Goal: Task Accomplishment & Management: Manage account settings

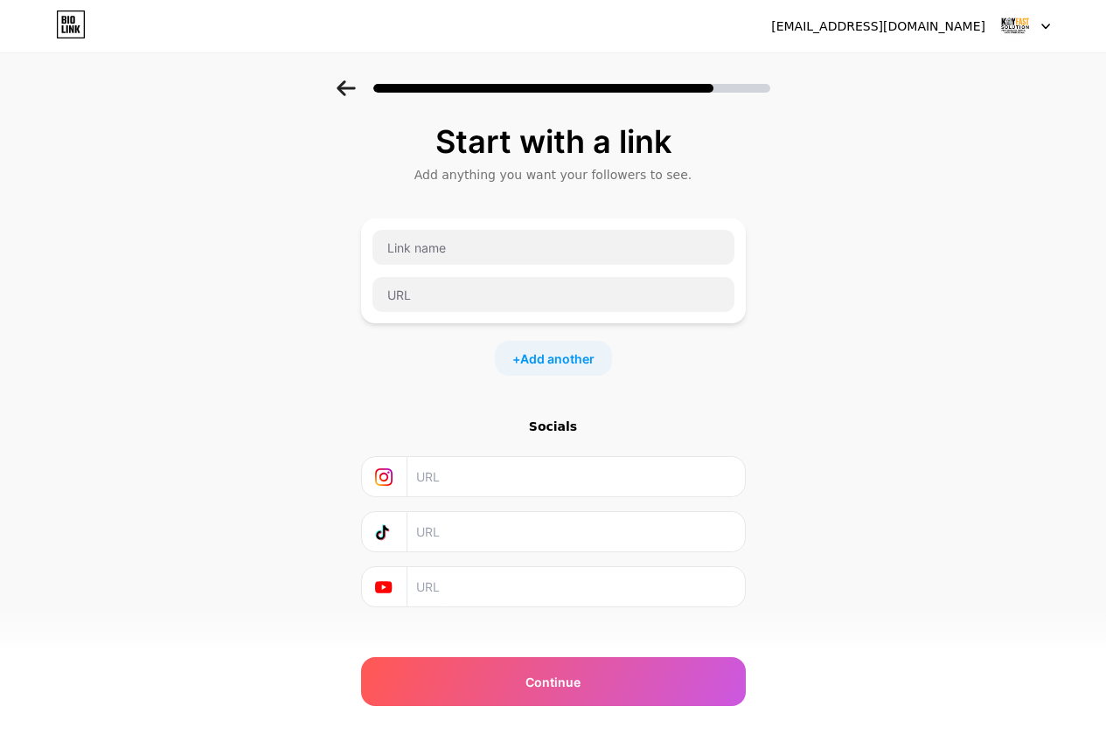
click at [1047, 36] on div "[EMAIL_ADDRESS][DOMAIN_NAME] Logout" at bounding box center [553, 25] width 1106 height 31
click at [1038, 28] on div at bounding box center [1024, 25] width 51 height 31
click at [1035, 23] on div at bounding box center [1024, 25] width 51 height 31
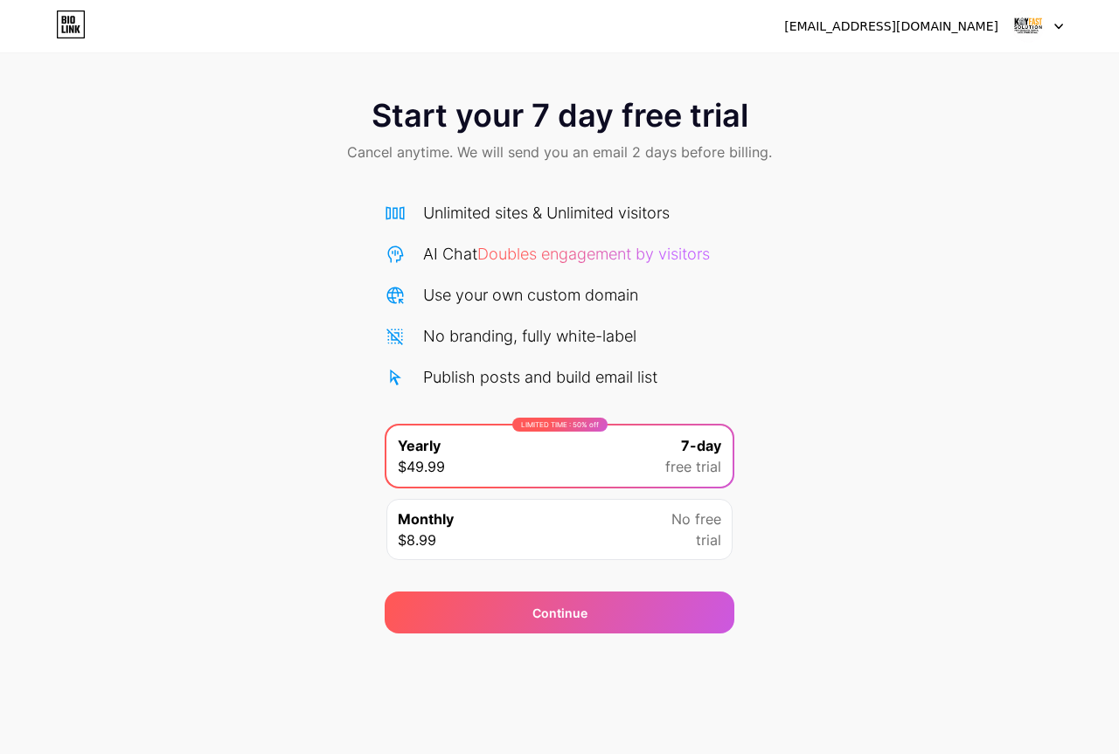
click at [560, 488] on div "LIMITED TIME : 50% off Yearly $49.99 7-day free trial" at bounding box center [560, 456] width 350 height 65
click at [565, 524] on div "Monthly $8.99 No free trial" at bounding box center [559, 529] width 346 height 61
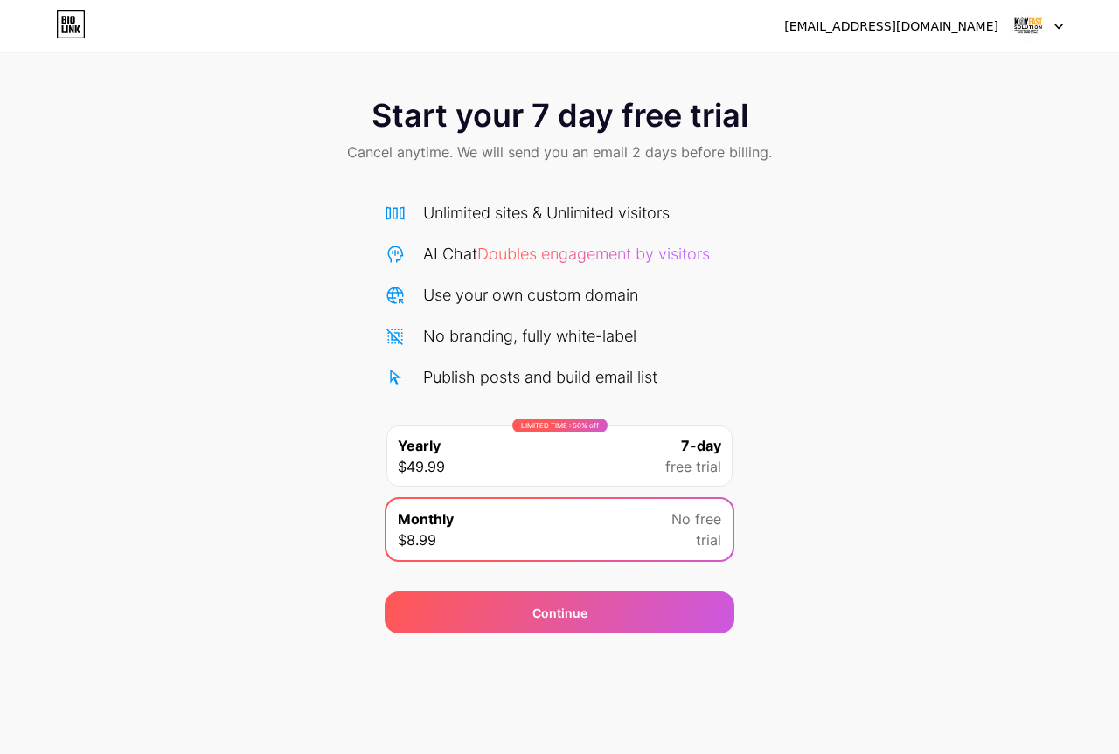
click at [1052, 24] on div at bounding box center [1037, 25] width 51 height 31
click at [968, 71] on li "Logout" at bounding box center [953, 71] width 217 height 47
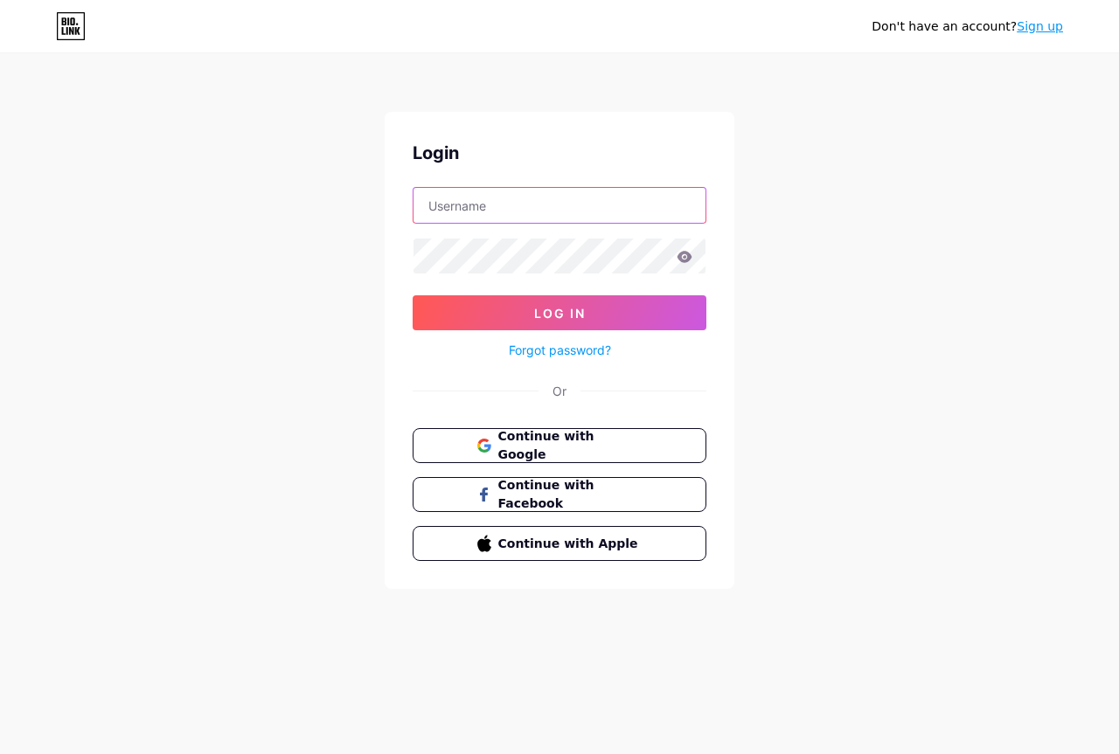
type input "[EMAIL_ADDRESS][DOMAIN_NAME]"
click at [690, 260] on icon at bounding box center [684, 257] width 16 height 12
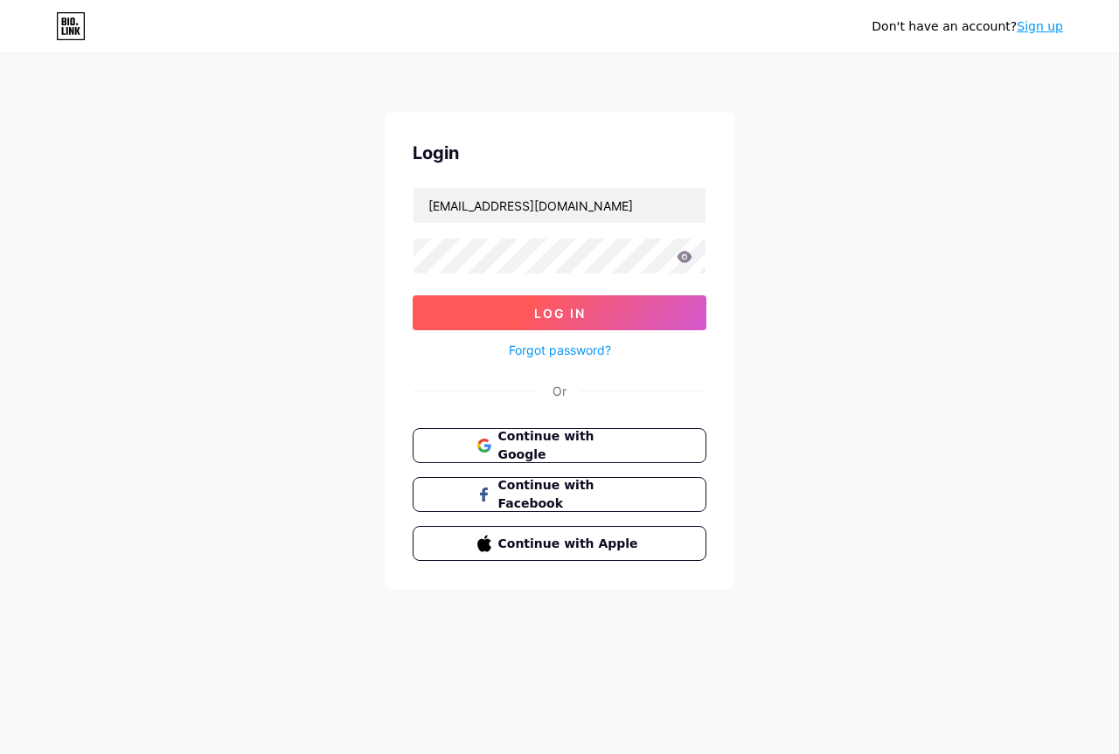
click at [469, 322] on button "Log In" at bounding box center [560, 312] width 294 height 35
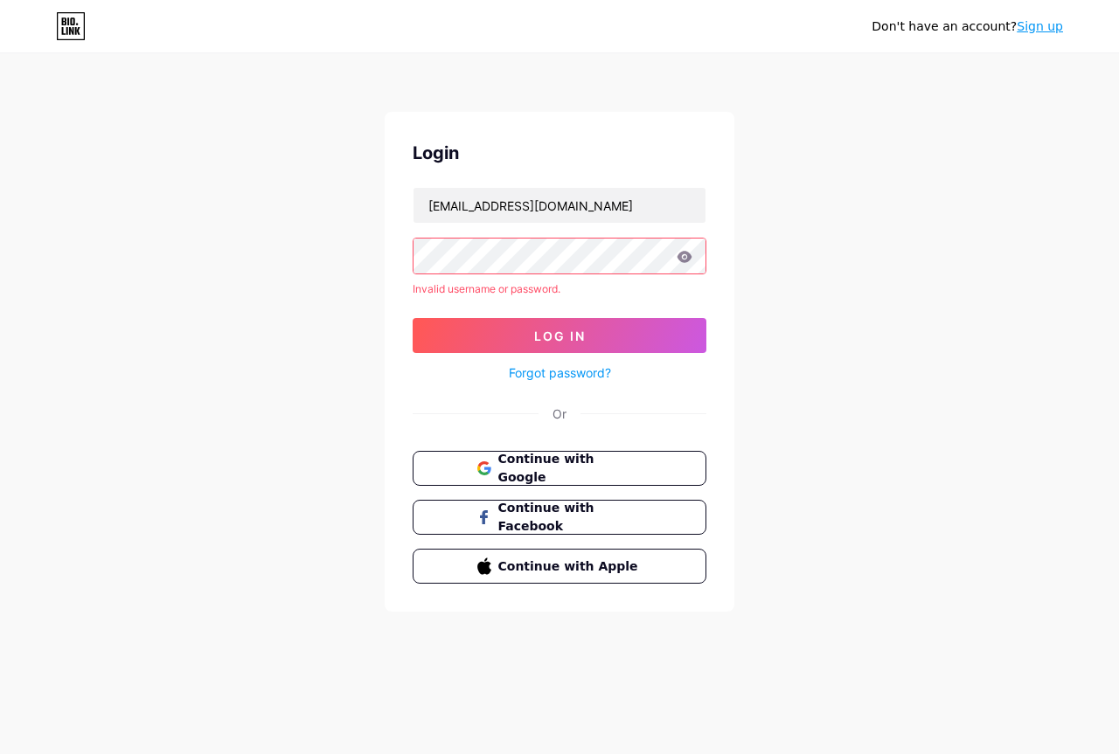
click at [108, 284] on div "Don't have an account? Sign up Login kayfastsolution@gmail.com Invalid username…" at bounding box center [559, 334] width 1119 height 668
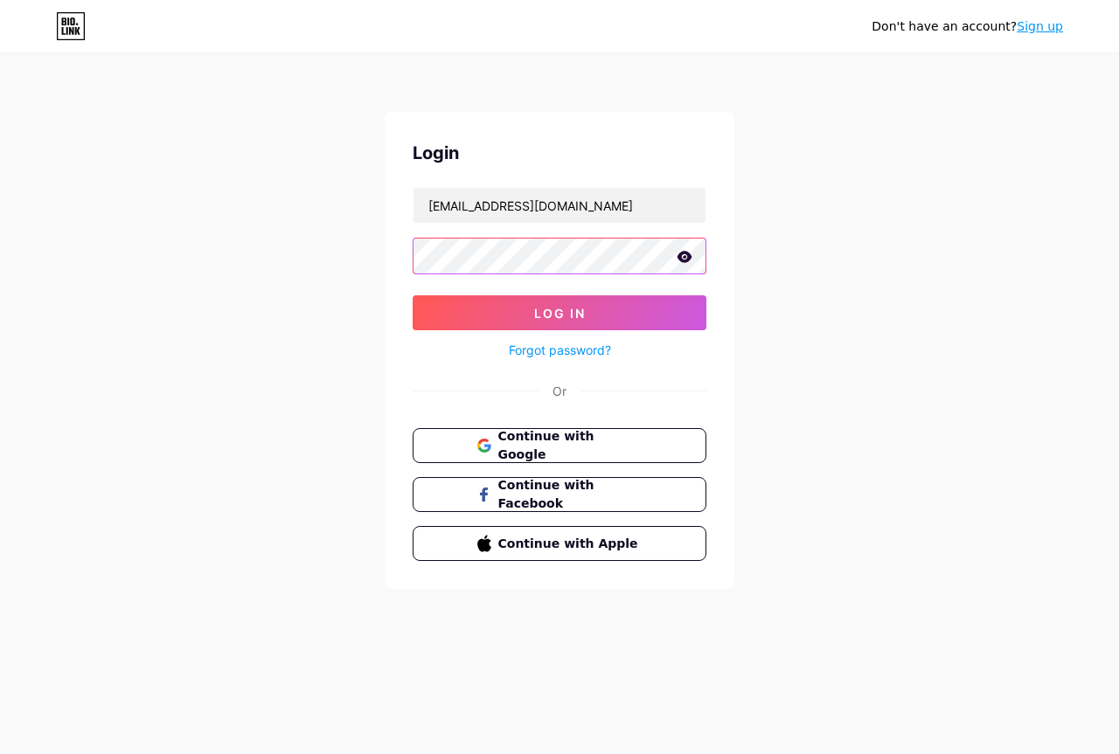
click at [413, 295] on button "Log In" at bounding box center [560, 312] width 294 height 35
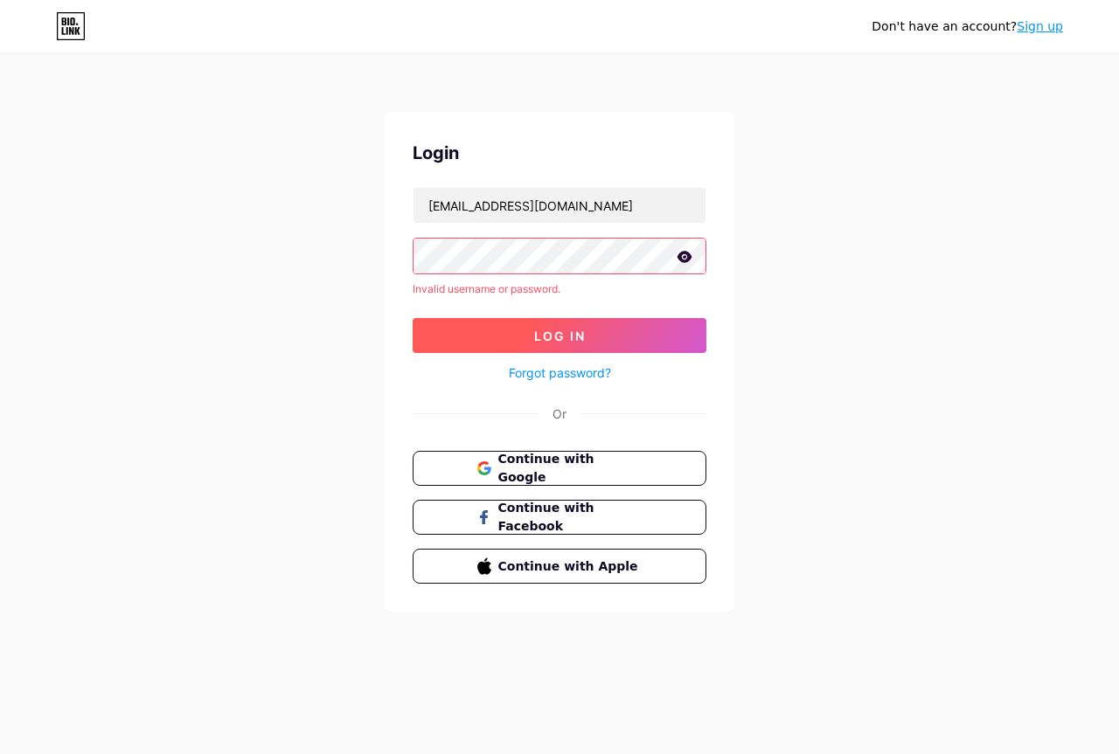
click at [466, 337] on button "Log In" at bounding box center [560, 335] width 294 height 35
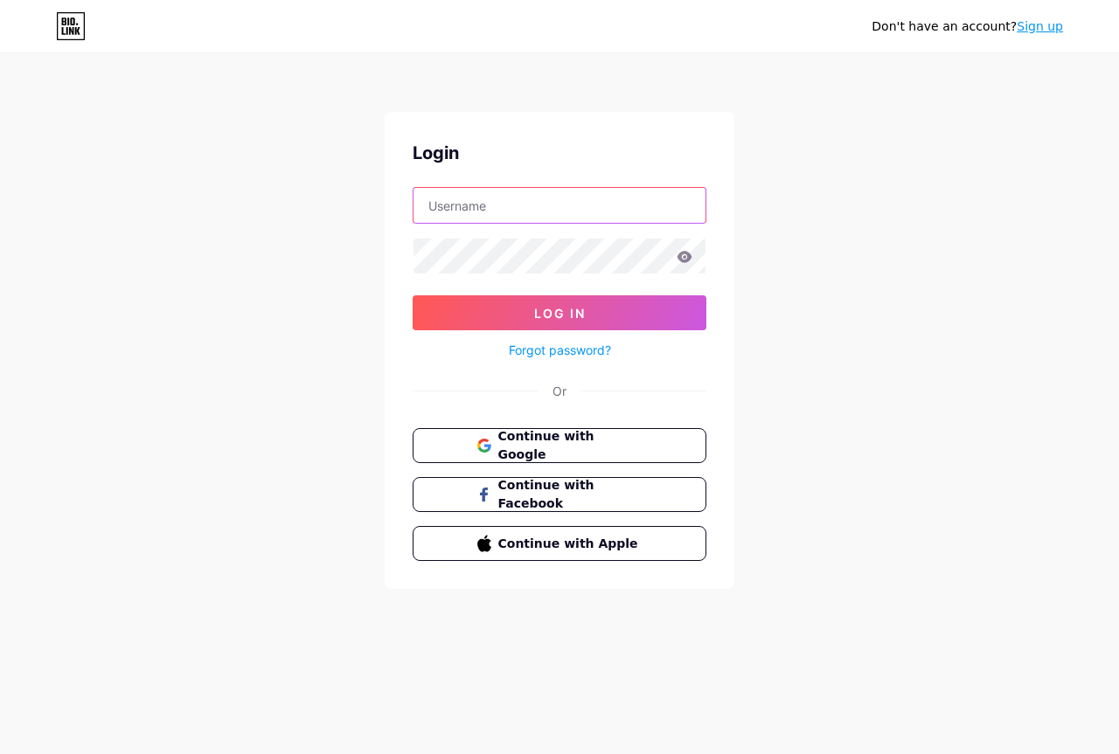
type input "kayfastsolution@gmail.com"
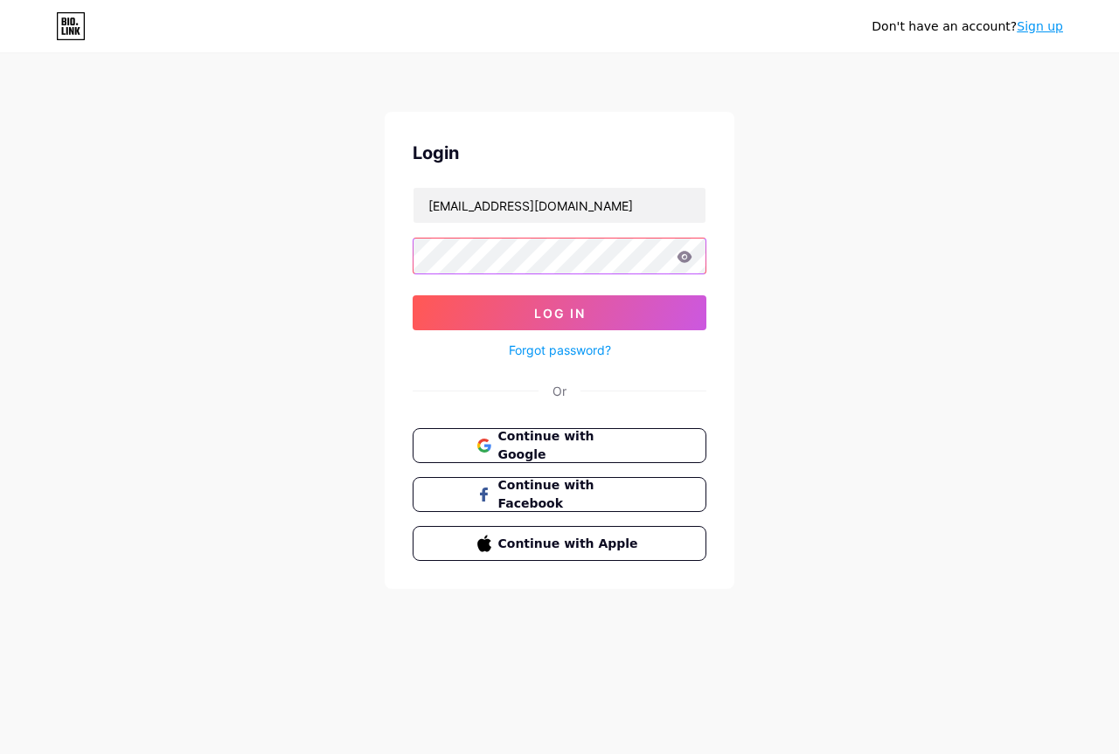
click at [296, 264] on div "Don't have an account? Sign up Login kayfastsolution@gmail.com Log In Forgot pa…" at bounding box center [559, 322] width 1119 height 645
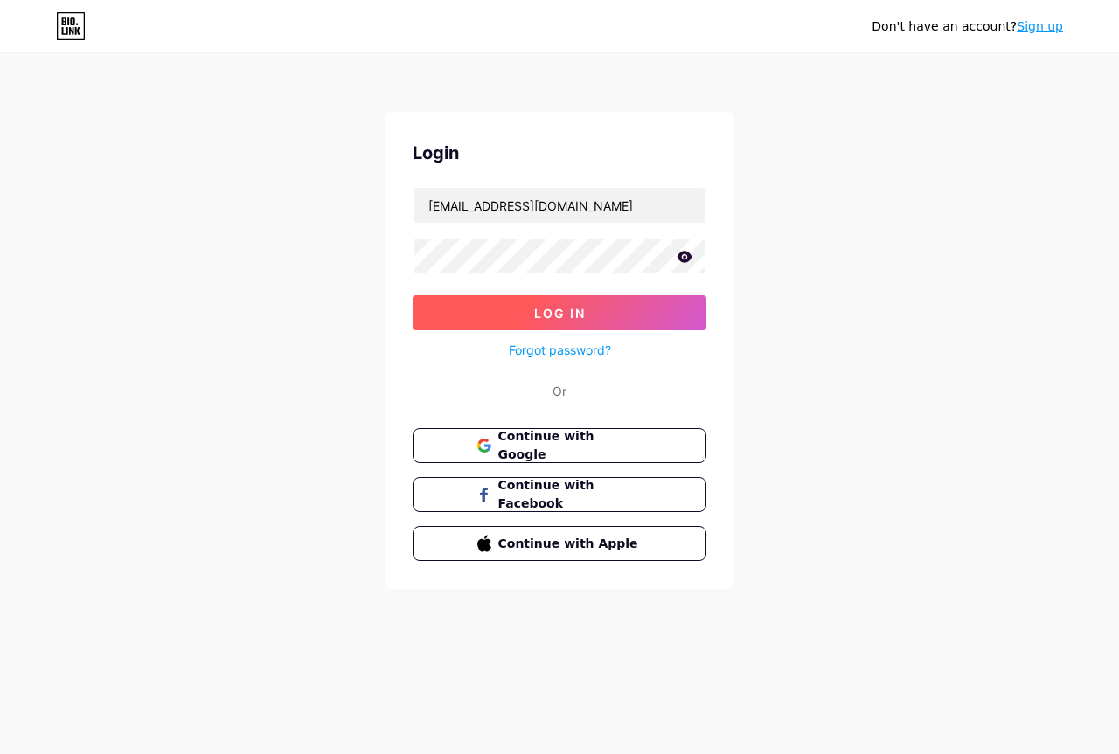
click at [452, 324] on button "Log In" at bounding box center [560, 312] width 294 height 35
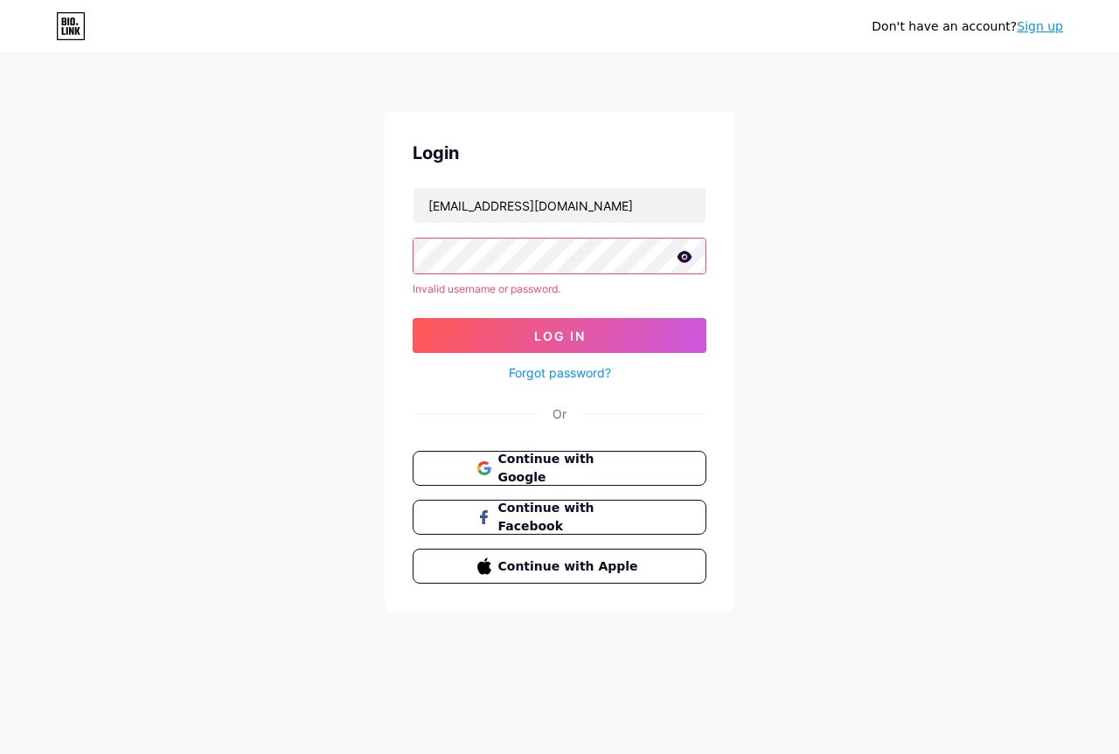
click at [553, 369] on link "Forgot password?" at bounding box center [560, 373] width 102 height 18
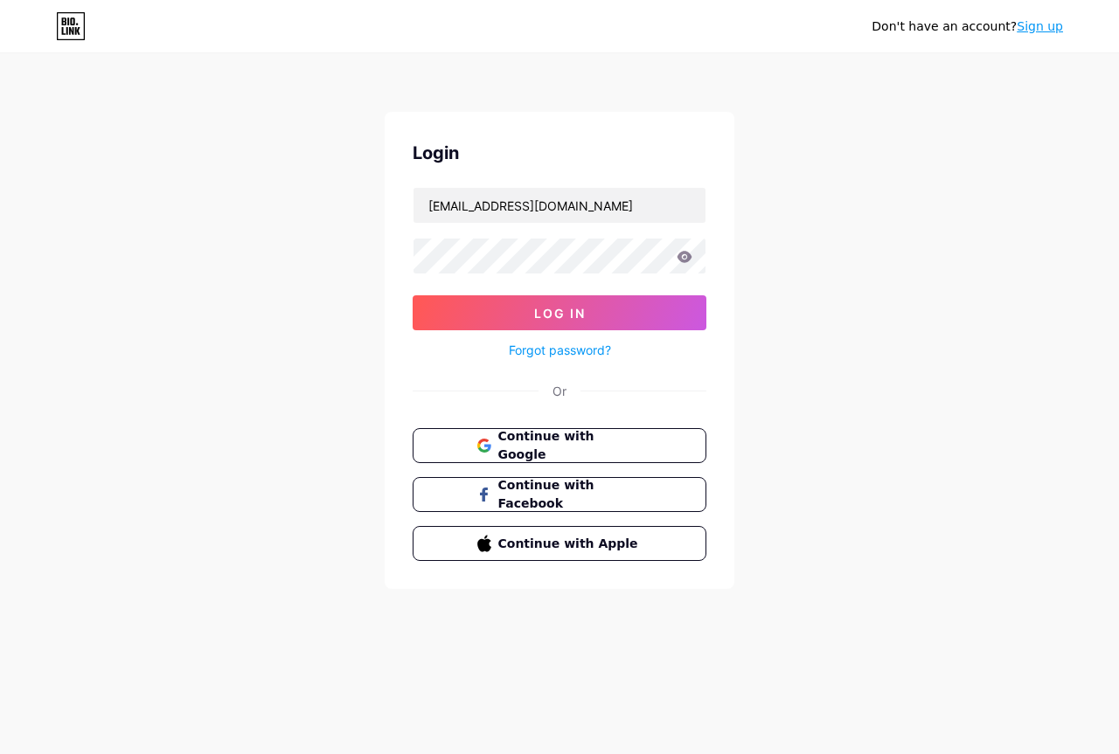
click at [690, 258] on icon at bounding box center [684, 256] width 15 height 11
click at [194, 261] on div "Don't have an account? Sign up Login kayfastsolution@gmail.com Log In Forgot pa…" at bounding box center [559, 322] width 1119 height 645
click at [461, 316] on button "Log In" at bounding box center [560, 312] width 294 height 35
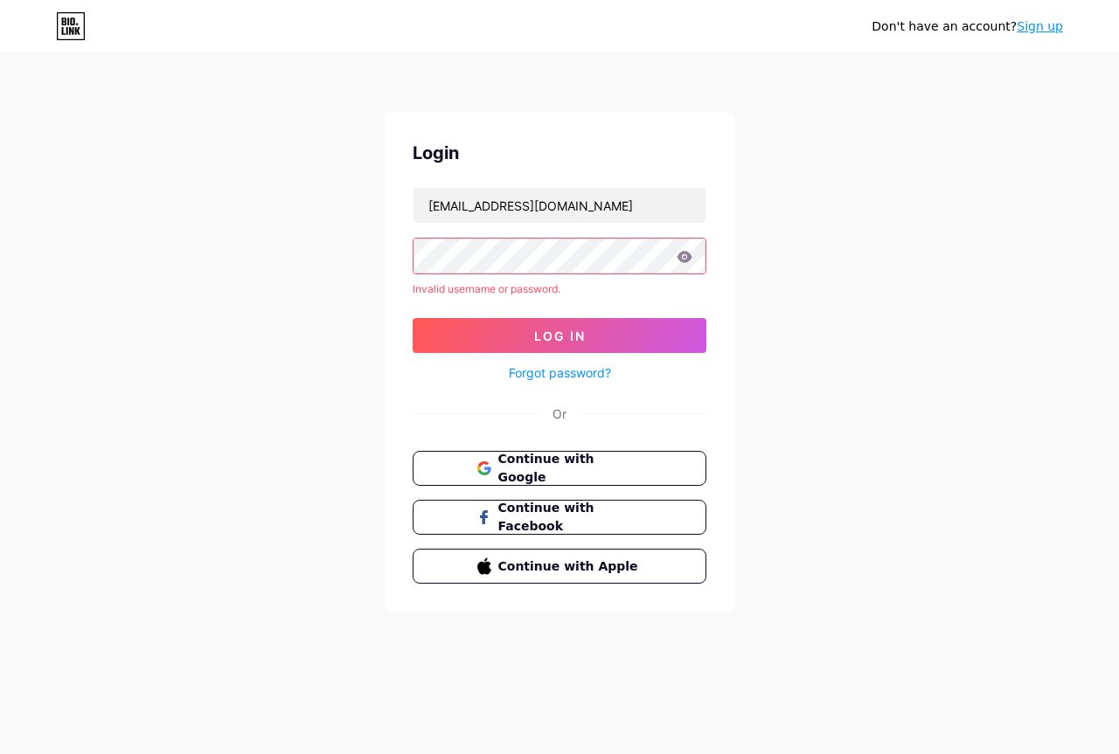
click at [0, 352] on div "Don't have an account? Sign up Login kayfastsolution@gmail.com Invalid username…" at bounding box center [559, 334] width 1119 height 668
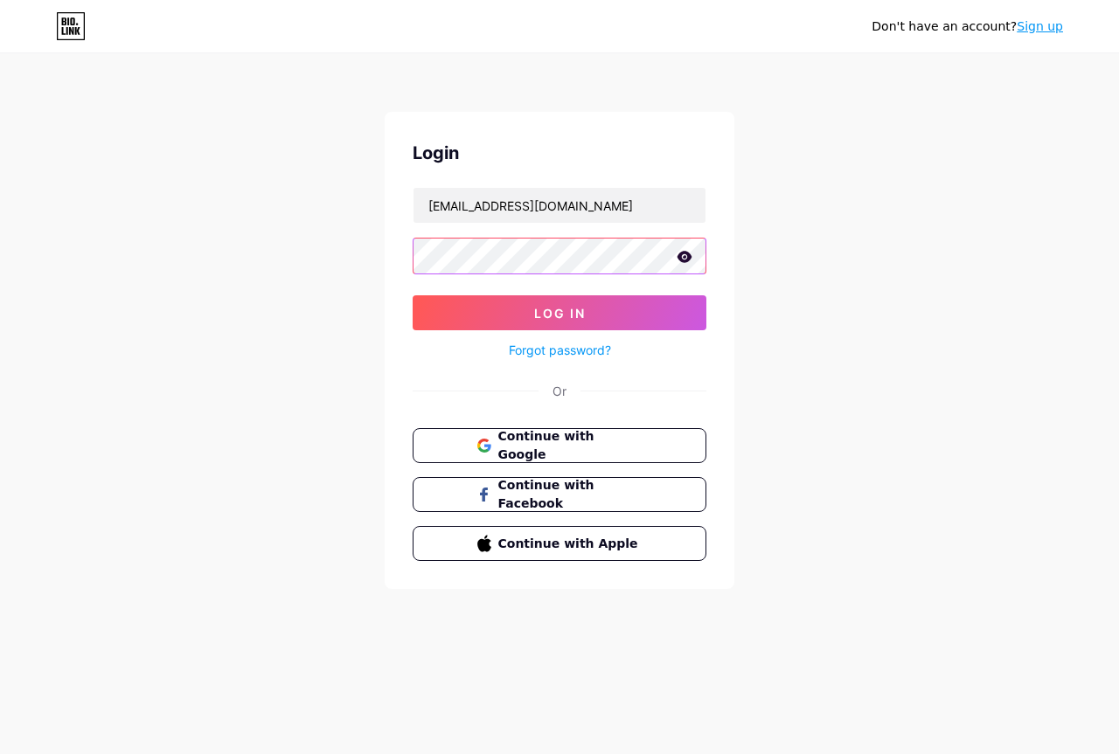
click at [413, 295] on button "Log In" at bounding box center [560, 312] width 294 height 35
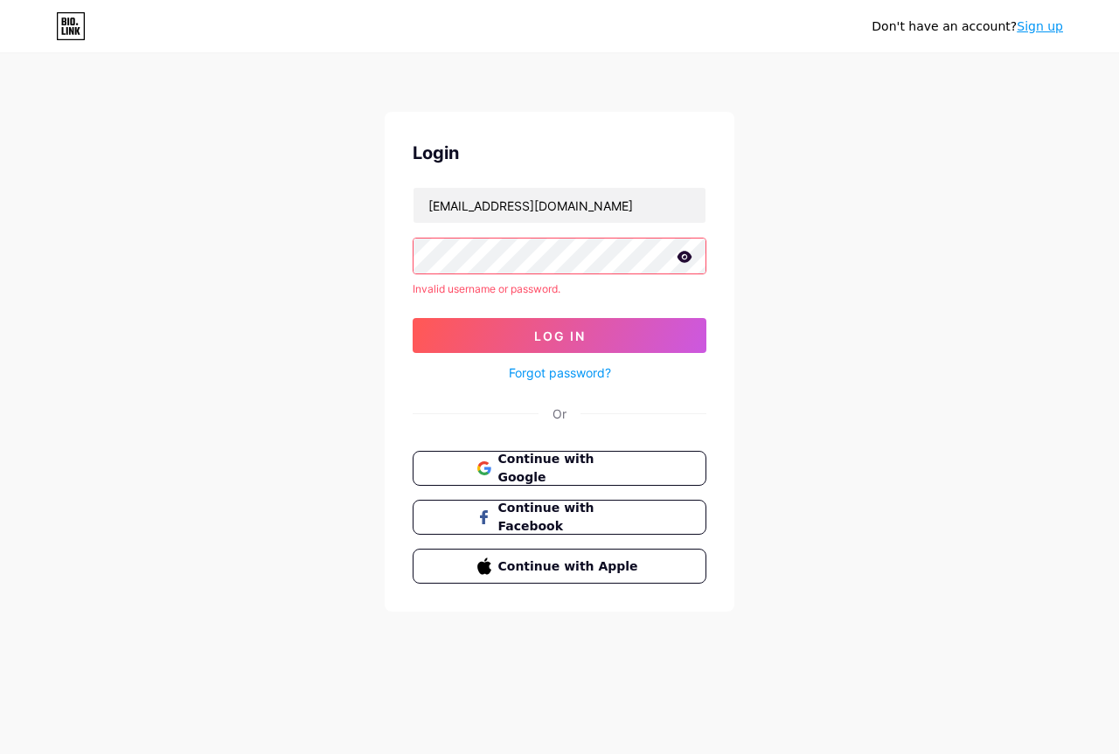
click at [827, 325] on div "Don't have an account? Sign up Login kayfastsolution@gmail.com Invalid username…" at bounding box center [559, 334] width 1119 height 668
click at [685, 256] on icon at bounding box center [684, 256] width 15 height 11
click at [413, 318] on button "Log In" at bounding box center [560, 335] width 294 height 35
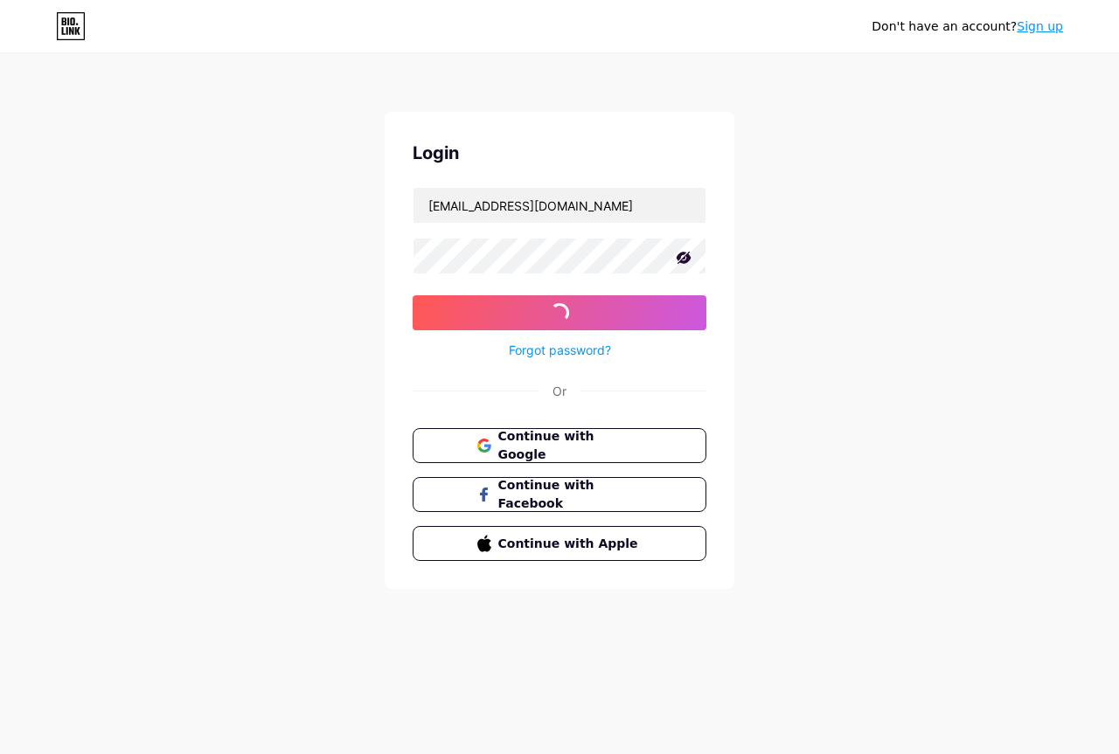
click at [464, 331] on div "Forgot password?" at bounding box center [560, 345] width 294 height 31
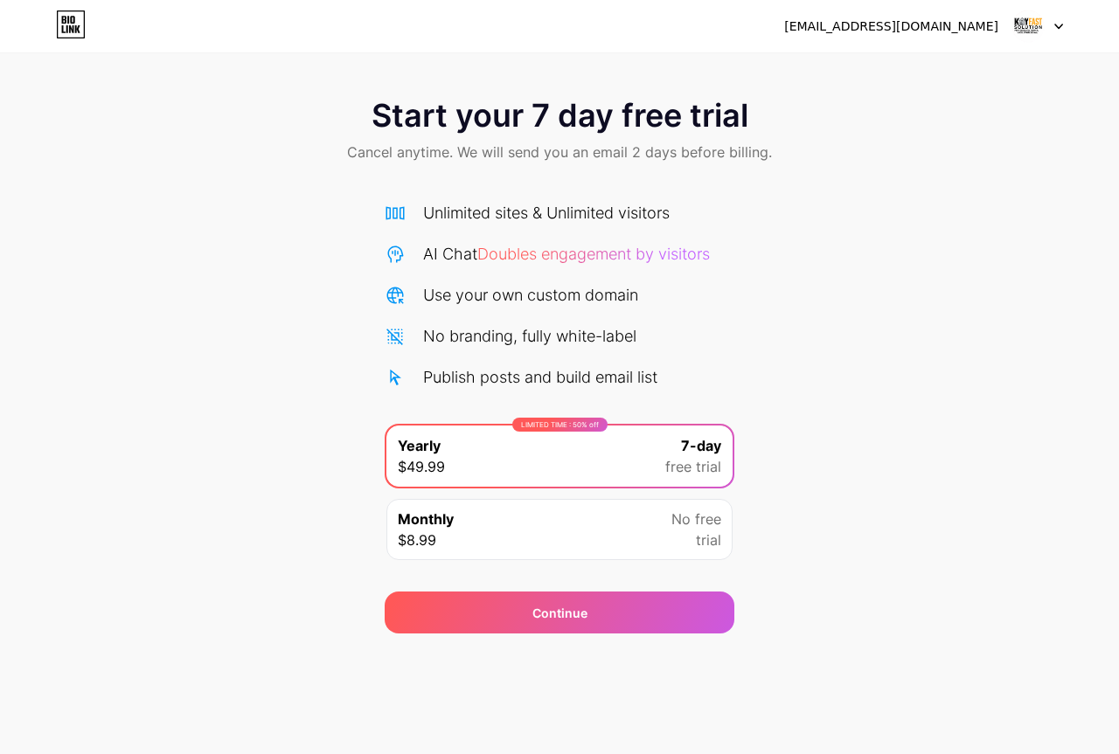
click at [928, 24] on div "[EMAIL_ADDRESS][DOMAIN_NAME]" at bounding box center [891, 26] width 214 height 18
click at [994, 36] on div "[EMAIL_ADDRESS][DOMAIN_NAME]" at bounding box center [923, 25] width 279 height 31
click at [630, 521] on div "Monthly $8.99 No free trial" at bounding box center [559, 529] width 346 height 61
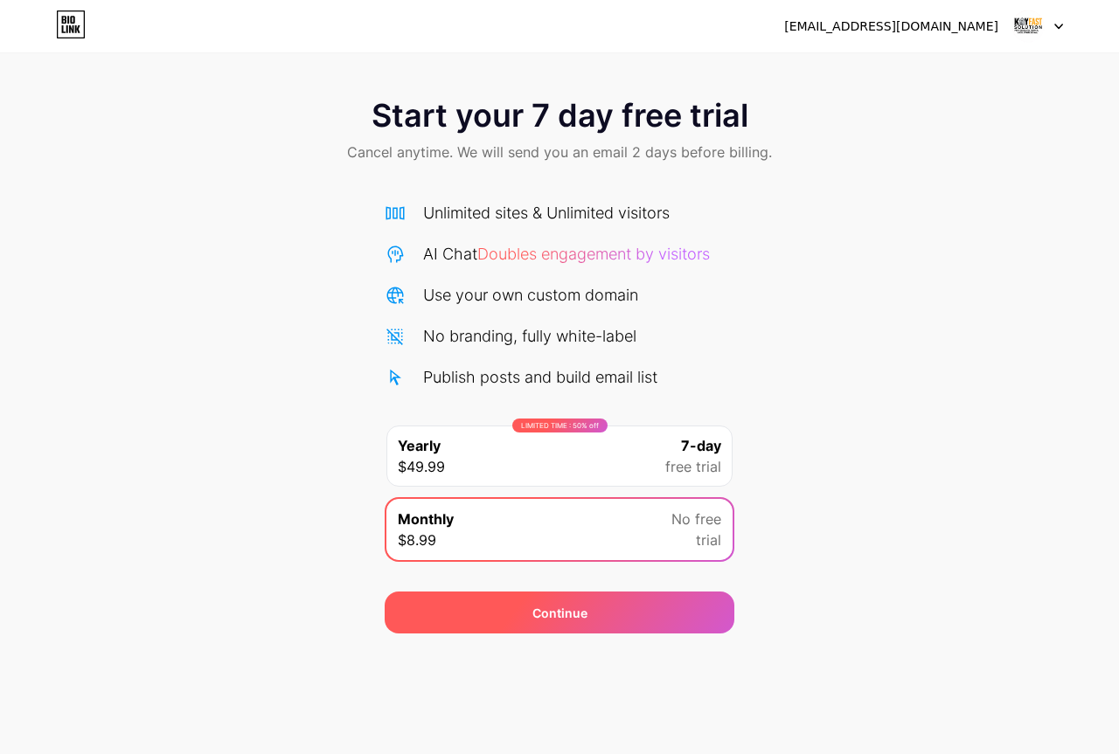
click at [641, 607] on div "Continue" at bounding box center [560, 613] width 350 height 42
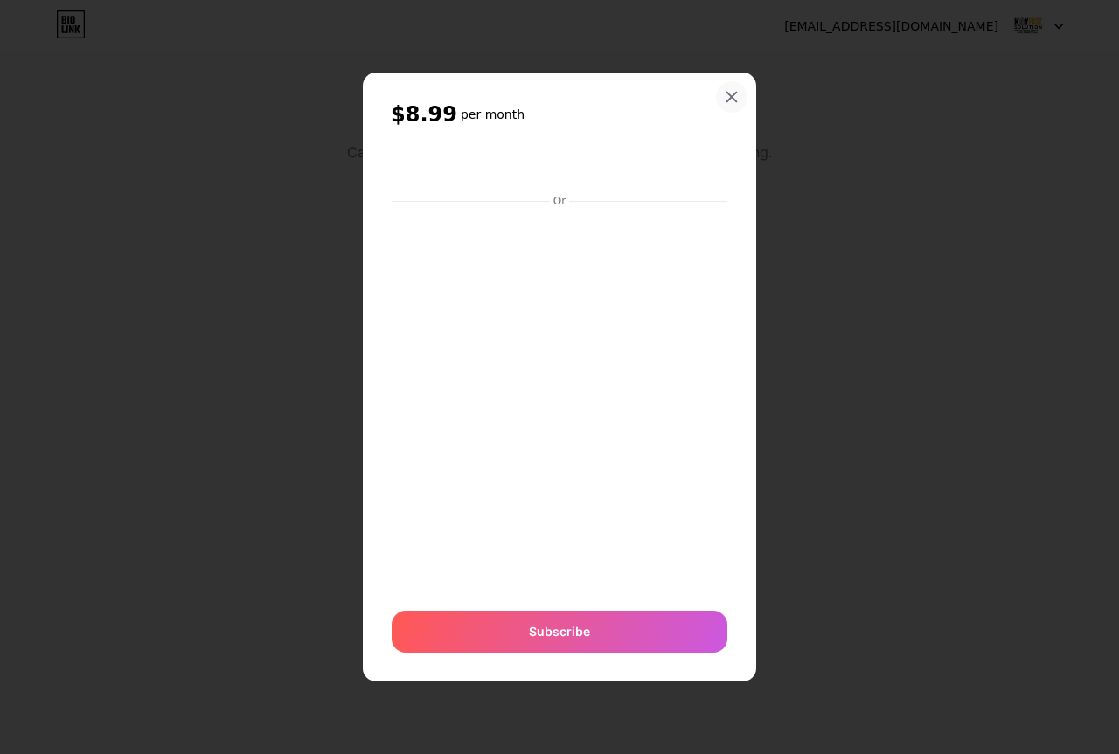
click at [731, 98] on icon at bounding box center [732, 98] width 10 height 10
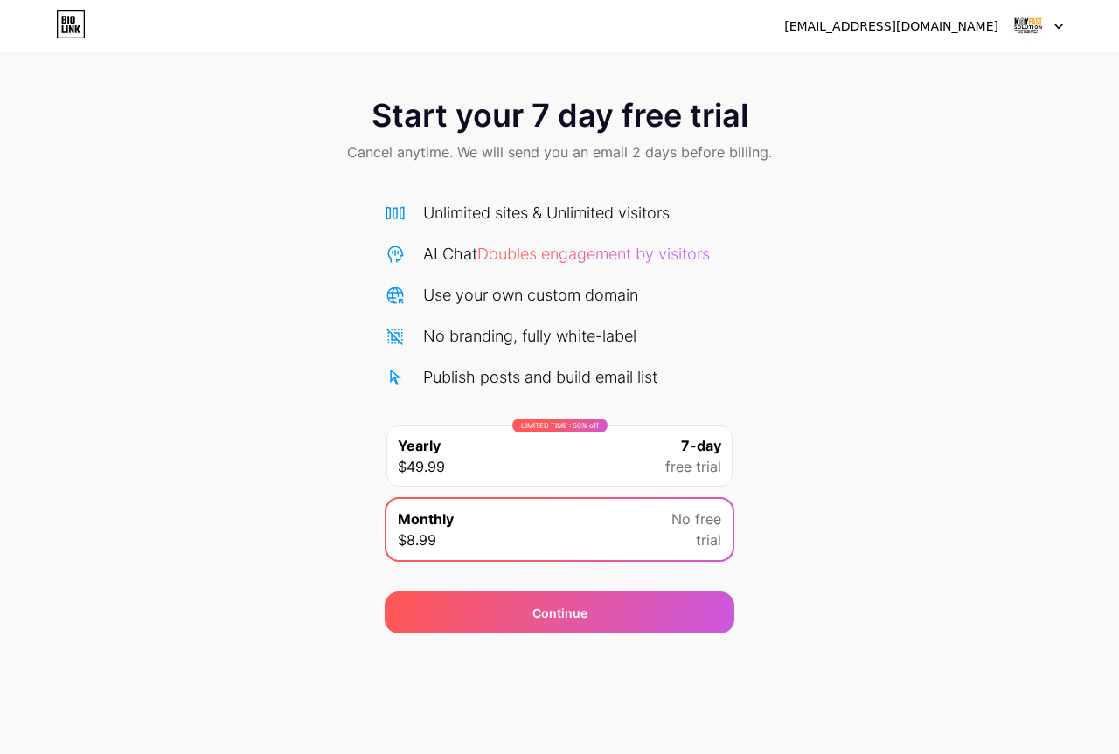
click at [985, 25] on div "[EMAIL_ADDRESS][DOMAIN_NAME]" at bounding box center [891, 26] width 214 height 18
click at [595, 340] on div "No branding, fully white-label" at bounding box center [529, 336] width 213 height 24
drag, startPoint x: 650, startPoint y: 248, endPoint x: 517, endPoint y: 253, distance: 132.9
click at [611, 252] on span "Doubles engagement by visitors" at bounding box center [593, 254] width 232 height 18
click at [517, 253] on span "Doubles engagement by visitors" at bounding box center [593, 254] width 232 height 18
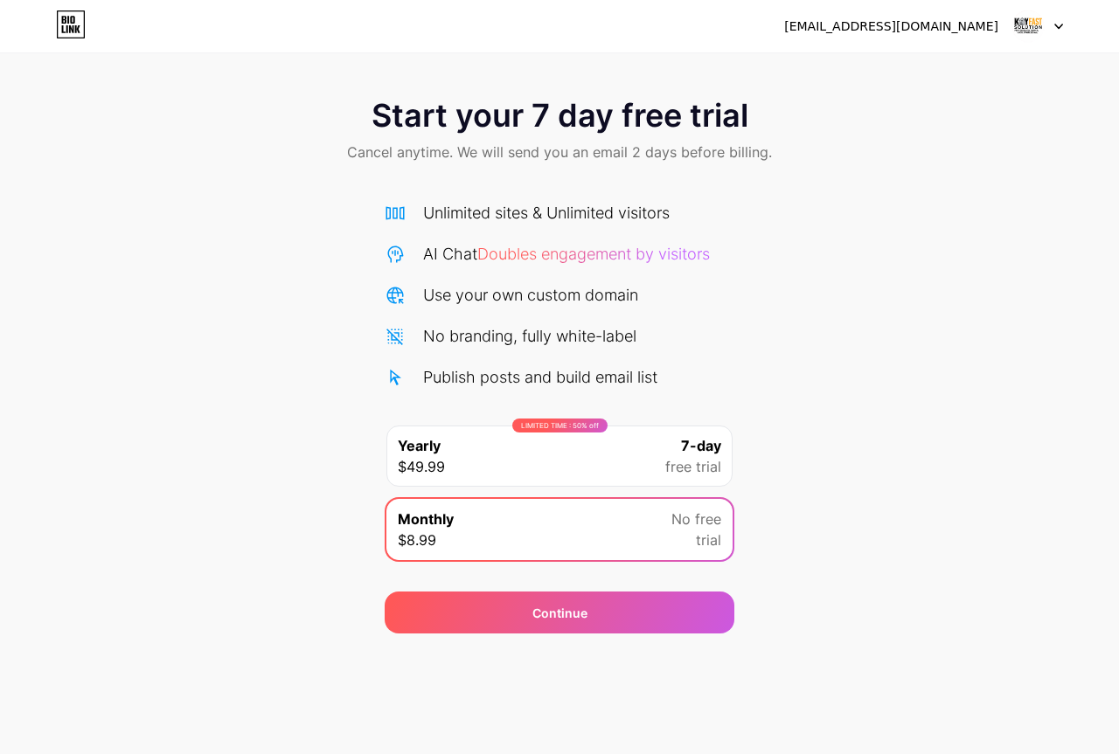
drag, startPoint x: 373, startPoint y: 308, endPoint x: 337, endPoint y: 353, distance: 57.9
click at [365, 315] on div "Start your 7 day free trial Cancel anytime. We will send you an email 2 days be…" at bounding box center [559, 356] width 1119 height 553
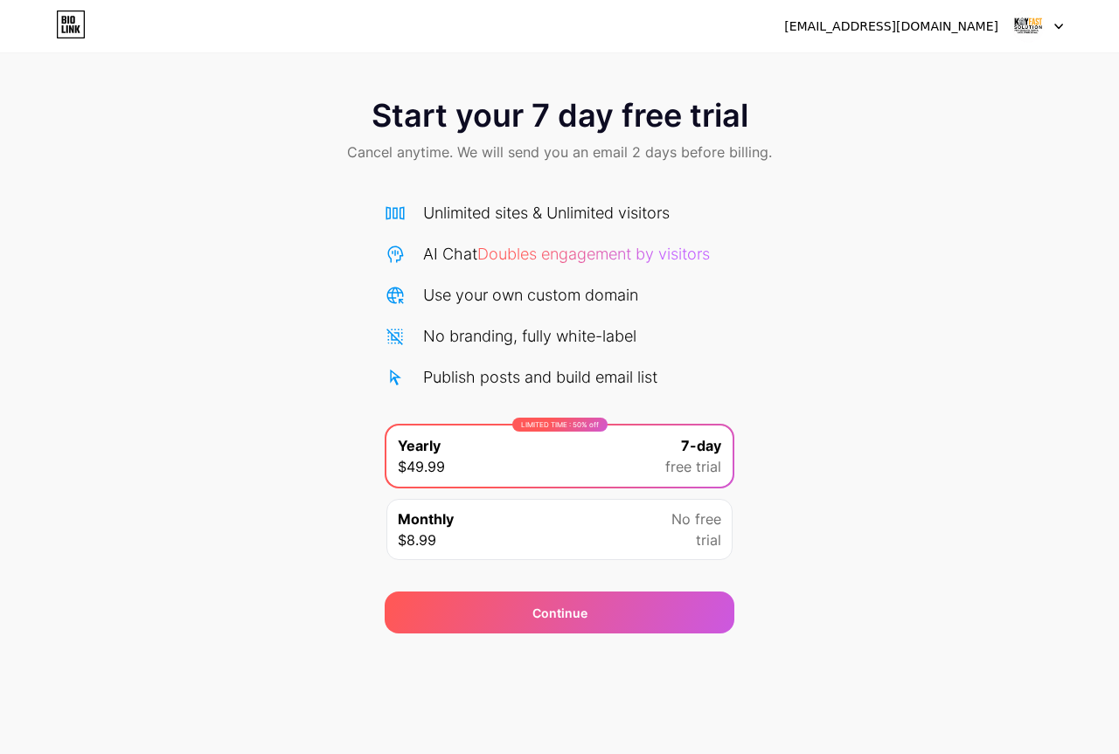
click at [1055, 30] on div at bounding box center [1037, 25] width 51 height 31
click at [933, 61] on li "Logout" at bounding box center [953, 71] width 217 height 47
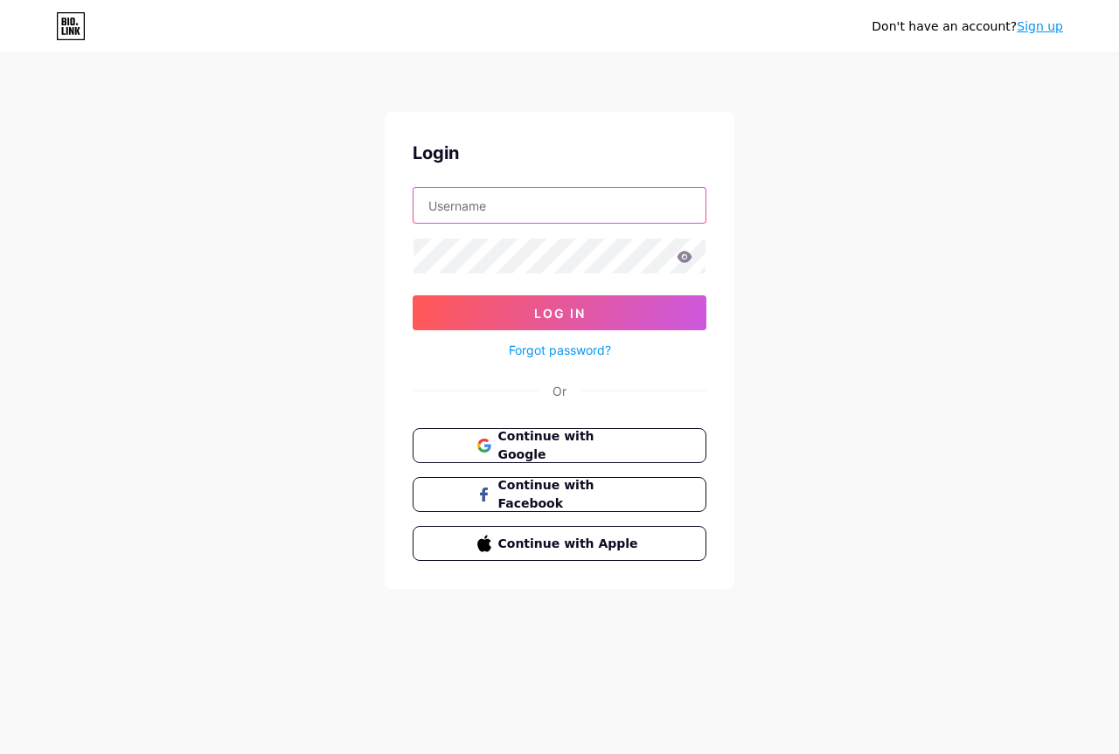
type input "[EMAIL_ADDRESS][DOMAIN_NAME]"
click at [613, 448] on span "Continue with Google" at bounding box center [569, 446] width 146 height 38
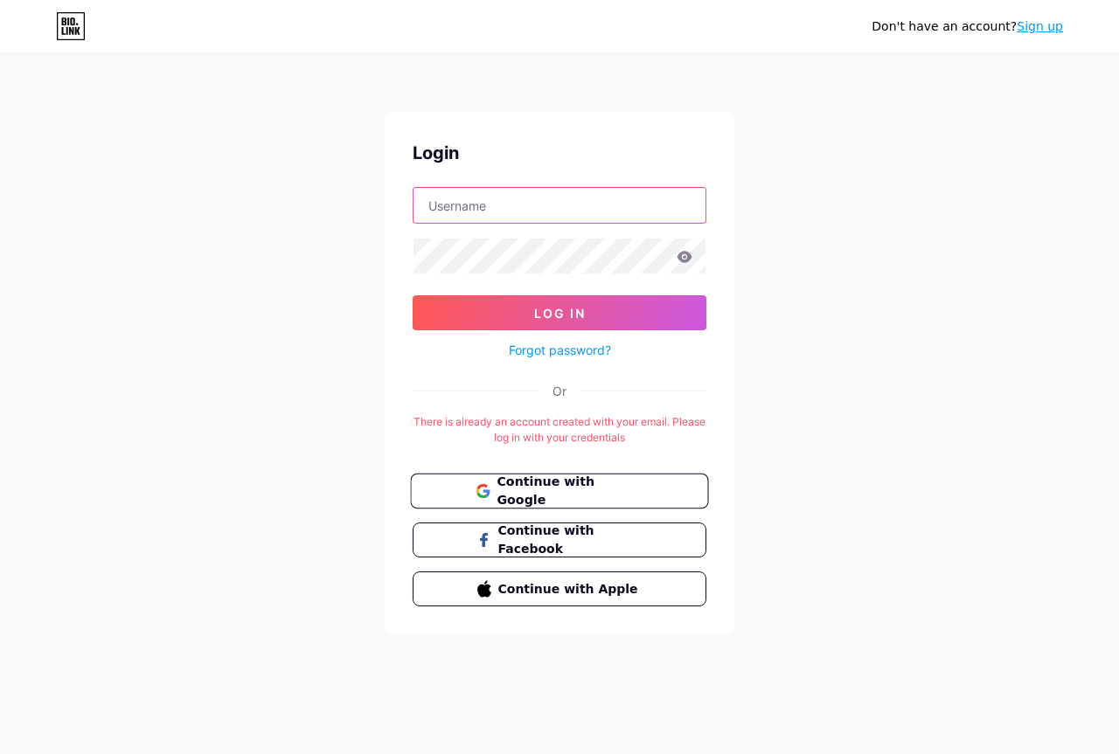
type input "kayfastsolution@gmail.com"
click at [611, 499] on span "Continue with Google" at bounding box center [569, 492] width 146 height 38
type input "[EMAIL_ADDRESS][DOMAIN_NAME]"
click at [549, 503] on button "Continue with Google" at bounding box center [559, 492] width 298 height 36
type input "[EMAIL_ADDRESS][DOMAIN_NAME]"
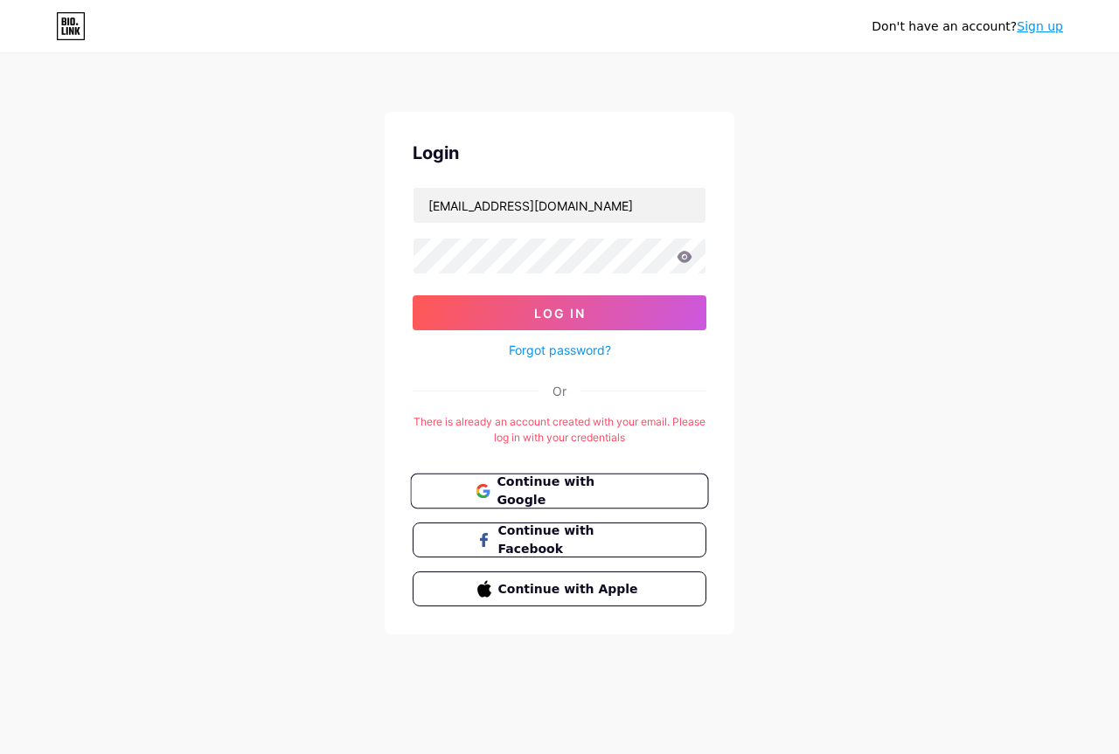
click at [556, 495] on span "Continue with Google" at bounding box center [569, 492] width 146 height 38
type input "[EMAIL_ADDRESS][DOMAIN_NAME]"
drag, startPoint x: 639, startPoint y: 215, endPoint x: 204, endPoint y: 176, distance: 437.0
click at [205, 183] on div "Don't have an account? Sign up Login kayfastsolution@gmail.com Log In Forgot pa…" at bounding box center [559, 345] width 1119 height 690
drag, startPoint x: 1064, startPoint y: 10, endPoint x: 1062, endPoint y: 23, distance: 12.4
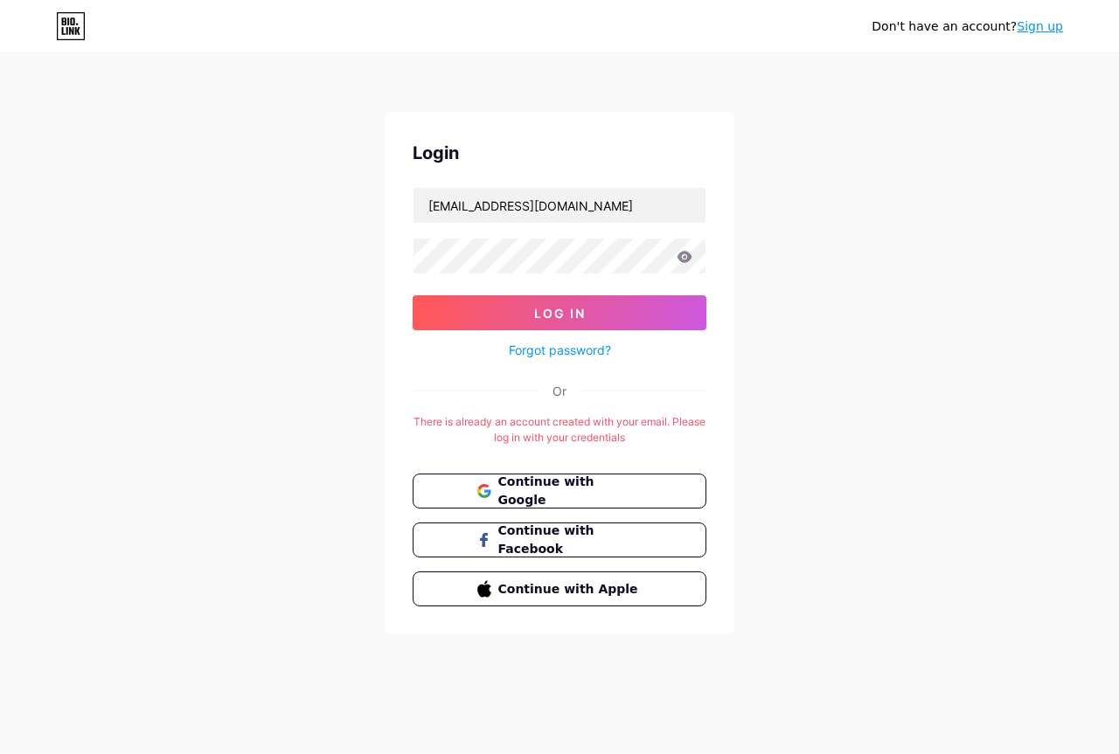
click at [1065, 10] on div "Don't have an account? Sign up" at bounding box center [559, 26] width 1119 height 52
click at [1056, 29] on link "Sign up" at bounding box center [1039, 26] width 46 height 14
drag, startPoint x: 602, startPoint y: 214, endPoint x: 234, endPoint y: 213, distance: 368.0
click at [234, 213] on div "Don't have an account? Sign up Login kayfastsolution@gmail.com Log In Forgot pa…" at bounding box center [559, 345] width 1119 height 690
paste input "storkayni"
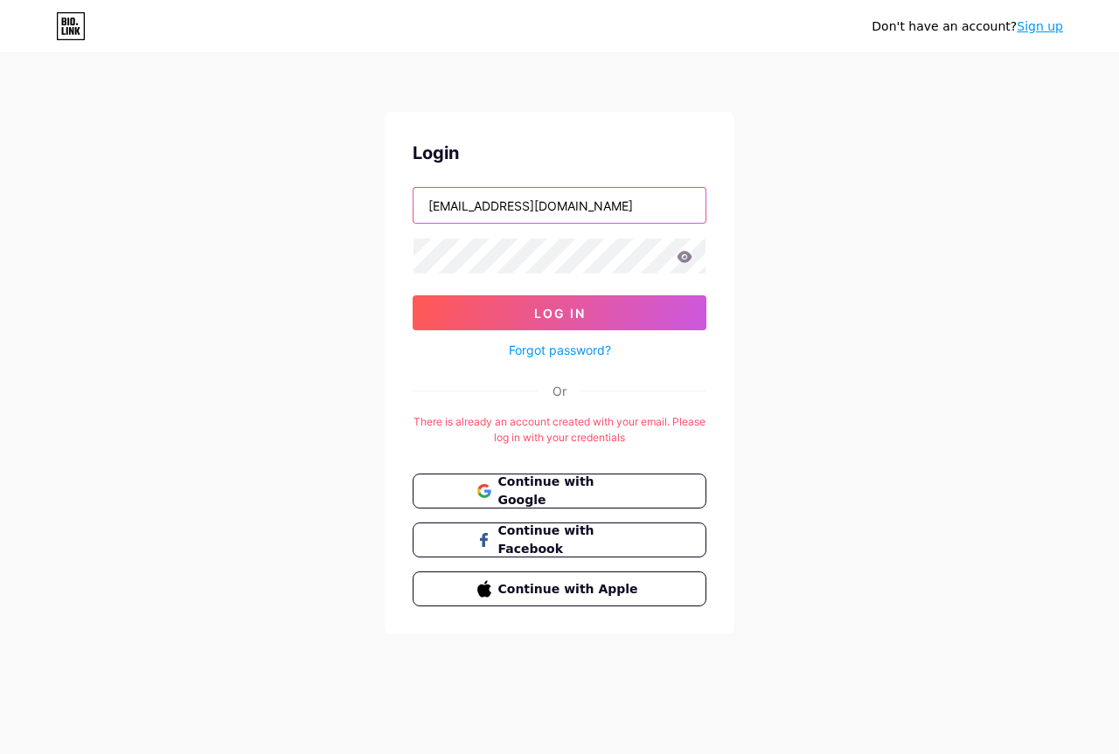
type input "[EMAIL_ADDRESS][DOMAIN_NAME]"
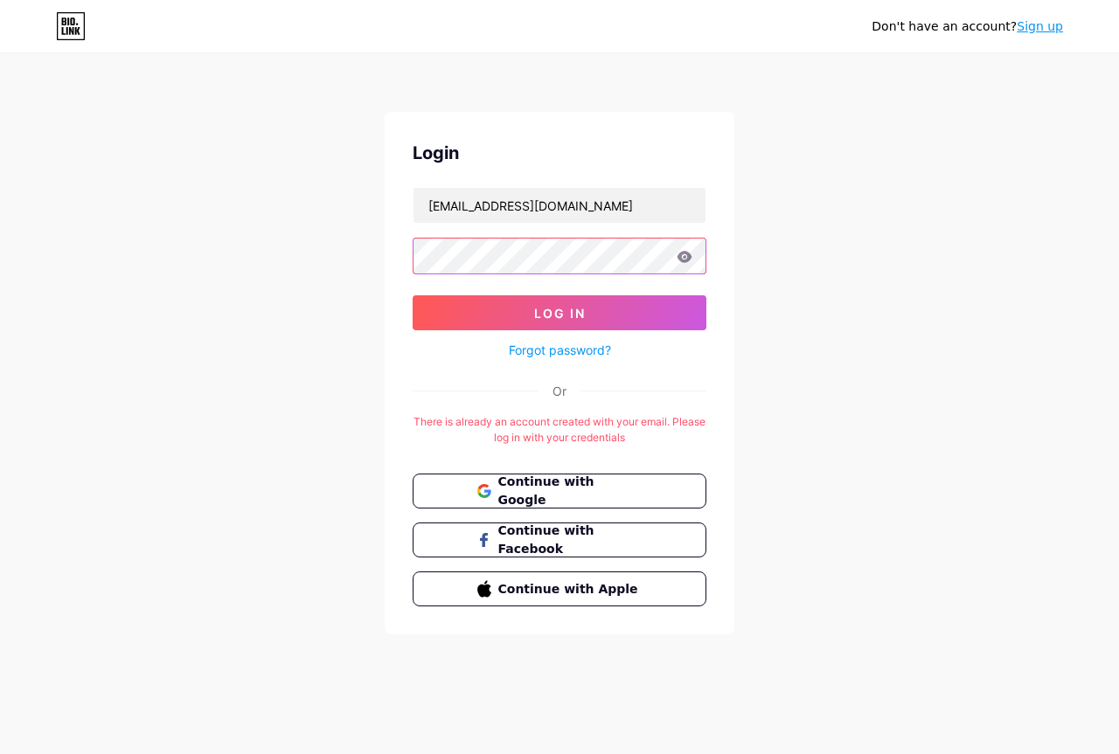
click at [0, 254] on div "Don't have an account? Sign up Login storkayni@gmail.com Log In Forgot password…" at bounding box center [559, 345] width 1119 height 690
click at [413, 295] on button "Log In" at bounding box center [560, 312] width 294 height 35
click at [780, 287] on div "Don't have an account? Sign up Login storkayni@gmail.com Log In Forgot password…" at bounding box center [559, 345] width 1119 height 690
click at [683, 258] on icon at bounding box center [684, 256] width 15 height 11
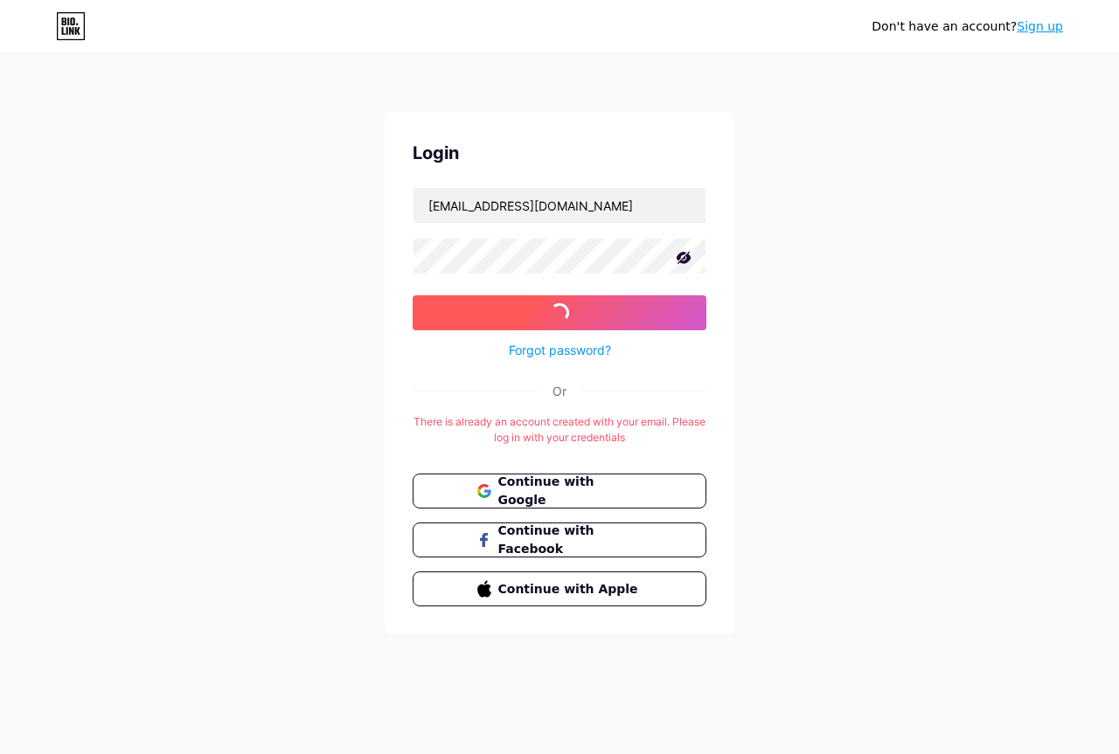
click at [502, 308] on button "Log In" at bounding box center [560, 312] width 294 height 35
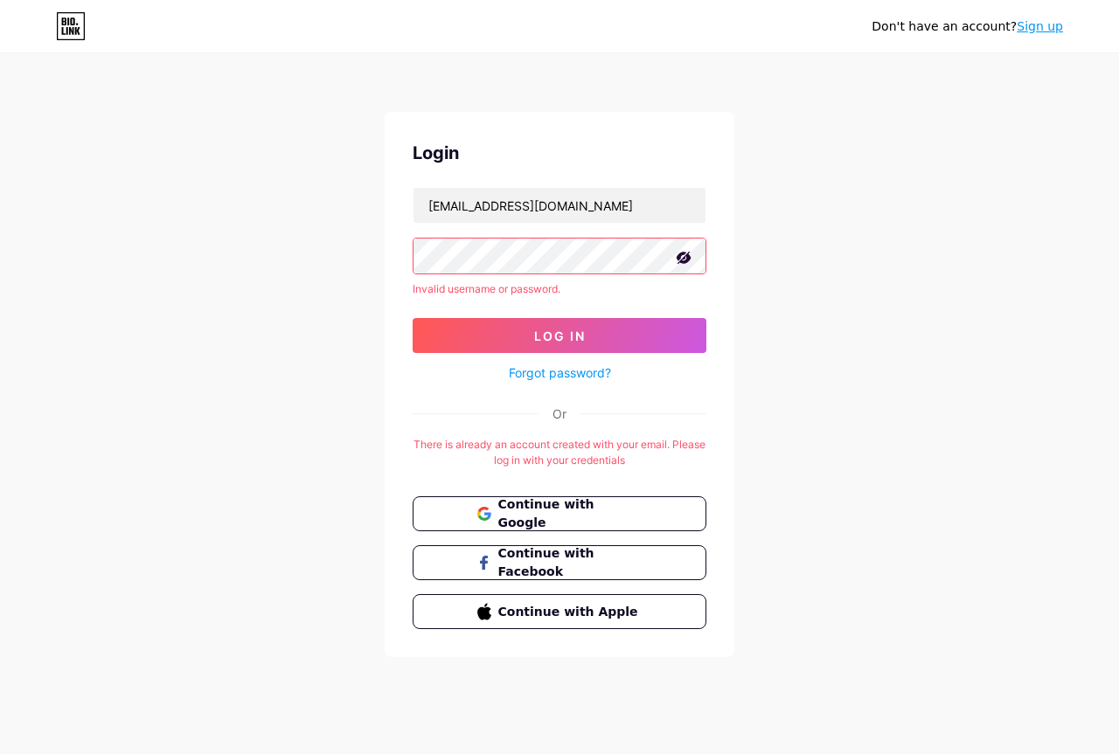
click at [1057, 24] on link "Sign up" at bounding box center [1039, 26] width 46 height 14
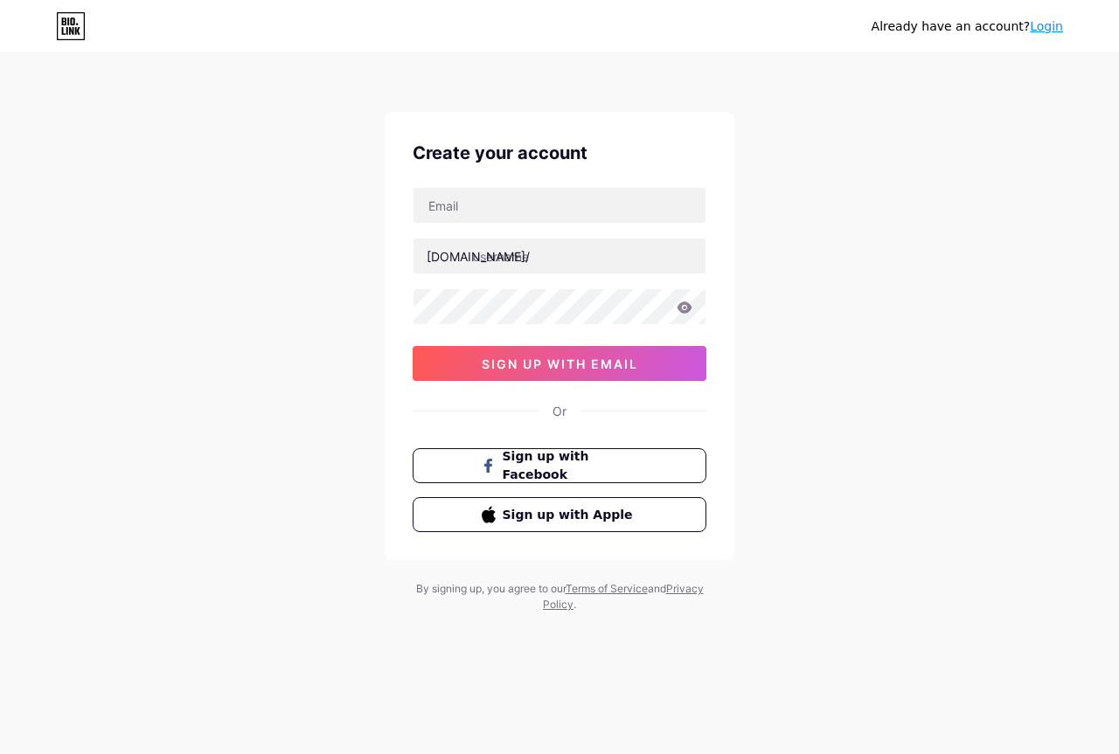
click at [88, 18] on div "Already have an account? Login" at bounding box center [559, 26] width 1119 height 28
click at [54, 33] on div "Already have an account? Login" at bounding box center [559, 26] width 1119 height 28
click at [70, 32] on icon at bounding box center [71, 26] width 30 height 28
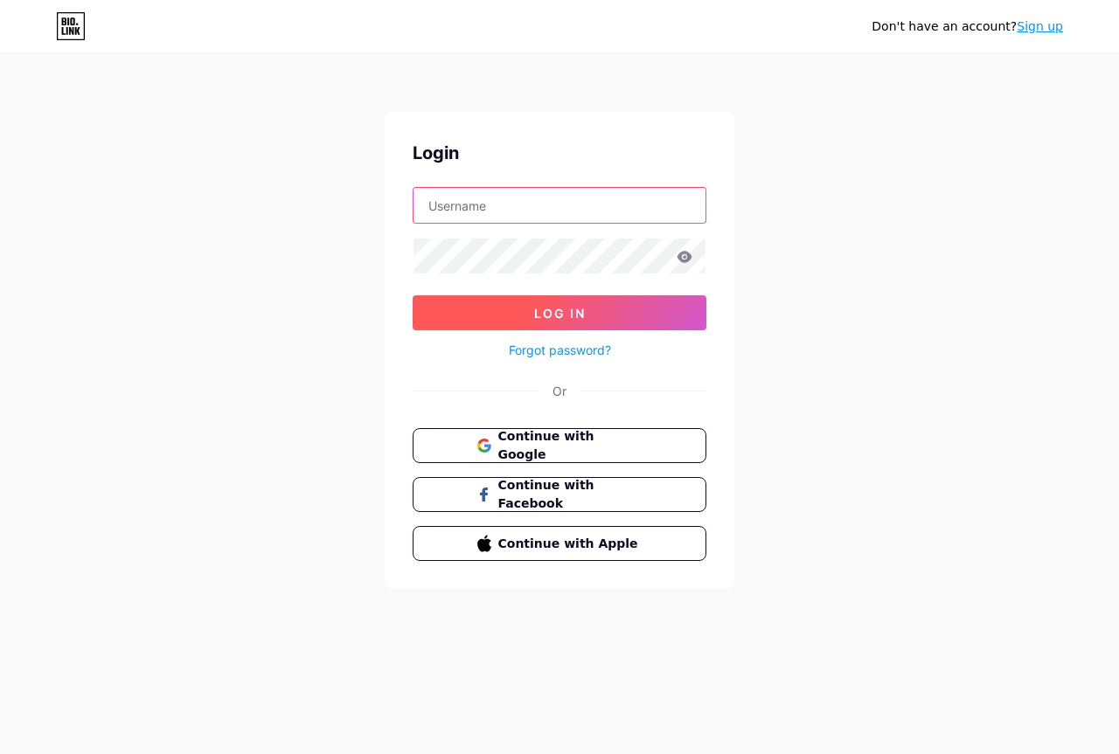
type input "[EMAIL_ADDRESS][DOMAIN_NAME]"
click at [565, 317] on span "Log In" at bounding box center [560, 313] width 52 height 15
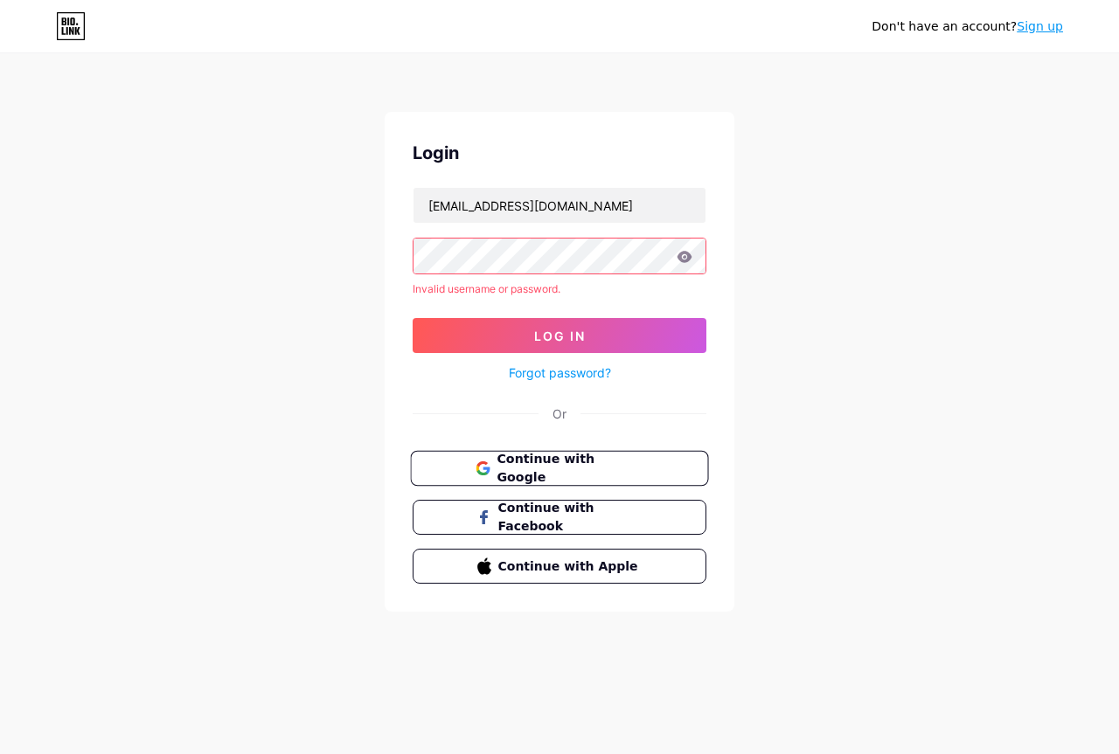
click at [561, 470] on span "Continue with Google" at bounding box center [569, 469] width 146 height 38
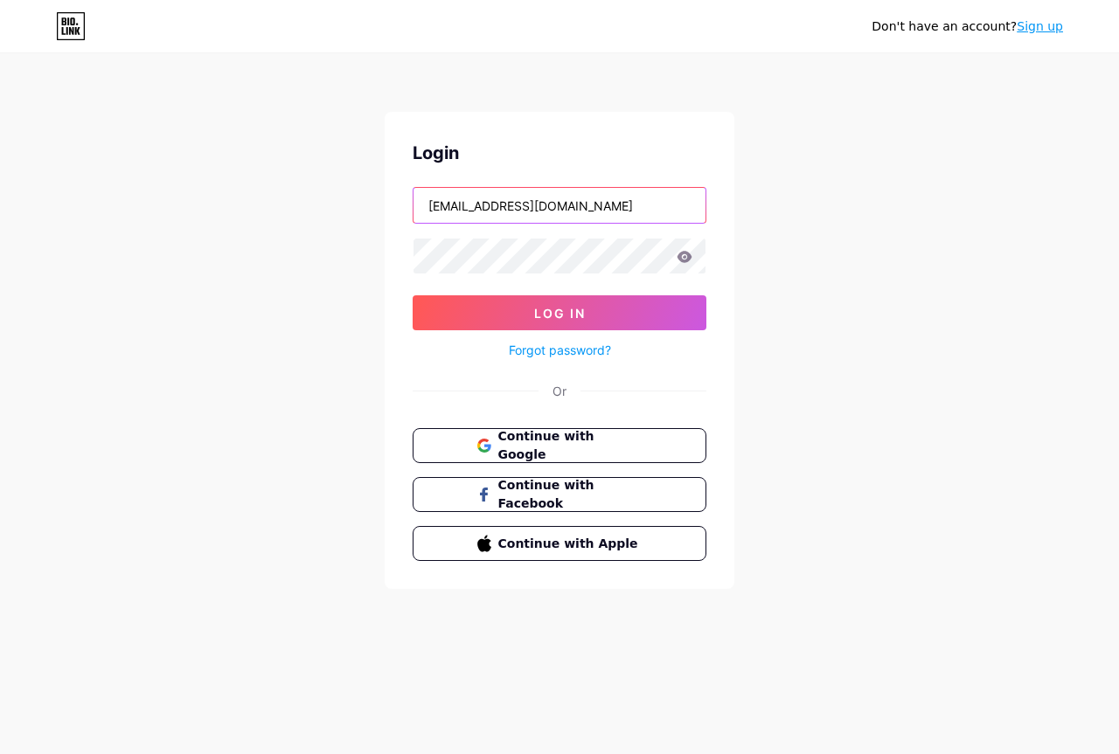
drag, startPoint x: 599, startPoint y: 202, endPoint x: 260, endPoint y: 219, distance: 339.6
click at [260, 220] on div "Don't have an account? Sign up Login [EMAIL_ADDRESS][DOMAIN_NAME] Log In Forgot…" at bounding box center [559, 322] width 1119 height 645
type input "[EMAIL_ADDRESS][DOMAIN_NAME]"
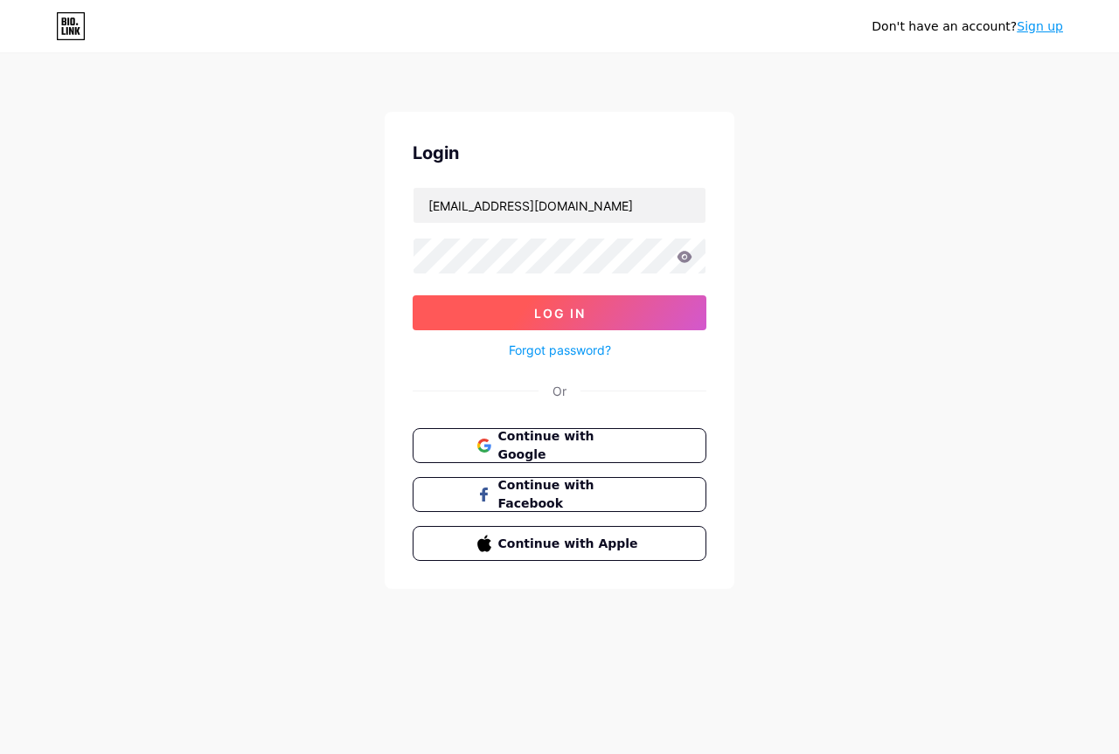
click at [572, 303] on button "Log In" at bounding box center [560, 312] width 294 height 35
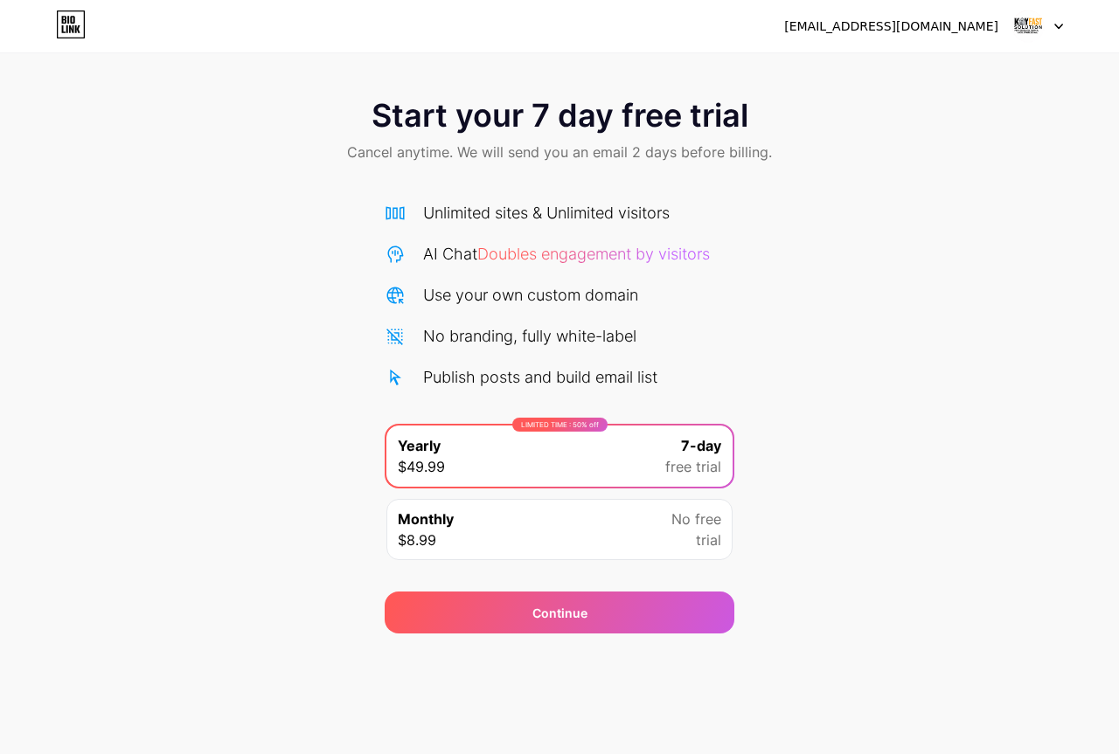
click at [650, 528] on div "Monthly $8.99 No free trial" at bounding box center [559, 529] width 346 height 61
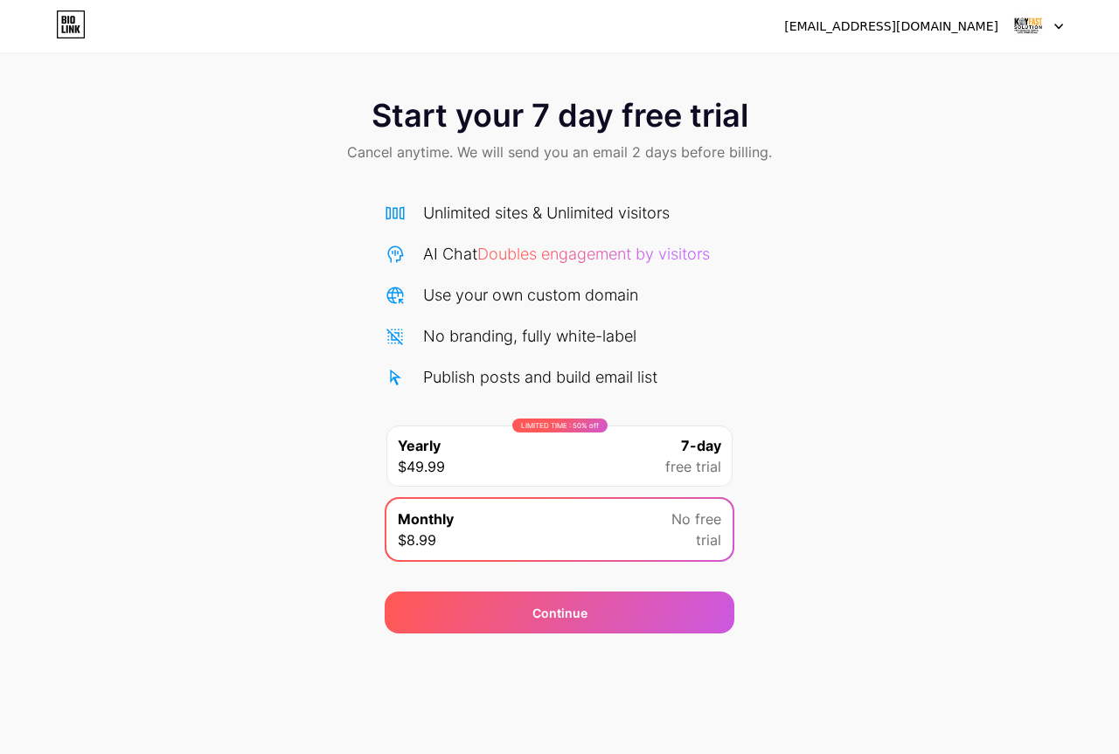
click at [847, 174] on div "Start your 7 day free trial Cancel anytime. We will send you an email 2 days be…" at bounding box center [559, 131] width 1119 height 103
click at [492, 242] on div "AI Chat Doubles engagement by visitors" at bounding box center [566, 254] width 287 height 24
drag, startPoint x: 920, startPoint y: 95, endPoint x: 983, endPoint y: 25, distance: 94.1
click at [942, 64] on div "Start your 7 day free trial Cancel anytime. We will send you an email 2 days be…" at bounding box center [559, 317] width 1119 height 634
click at [983, 31] on div "[EMAIL_ADDRESS][DOMAIN_NAME]" at bounding box center [891, 26] width 214 height 18
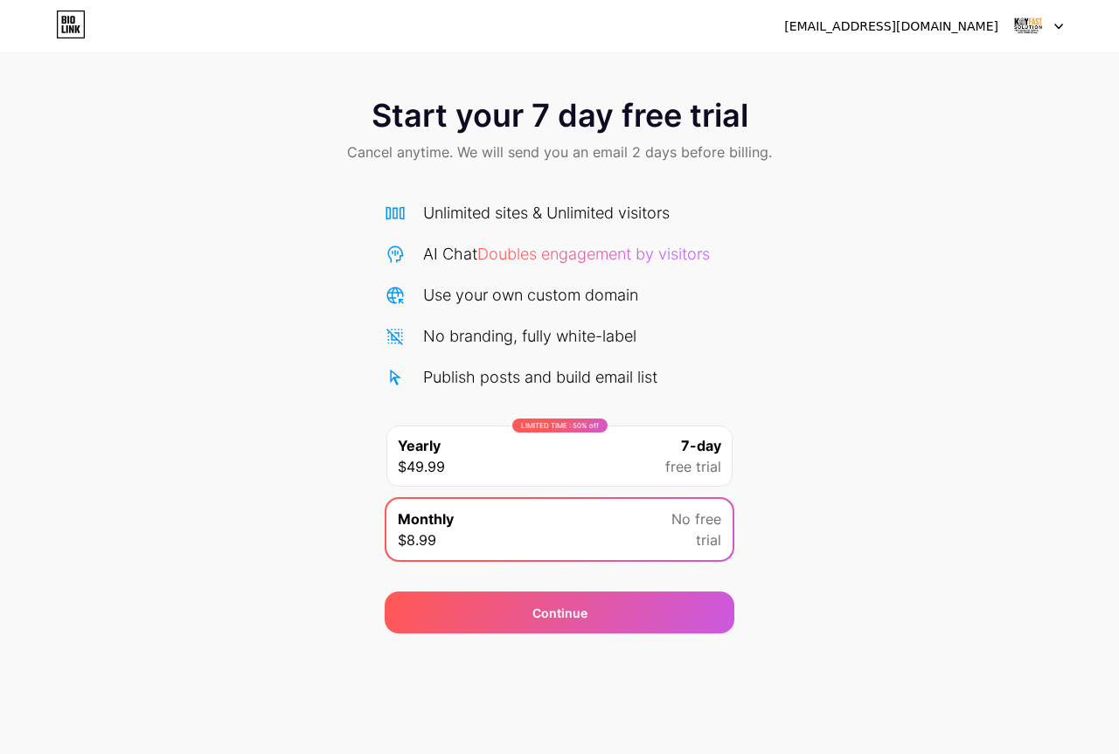
click at [1050, 23] on div at bounding box center [1037, 25] width 51 height 31
click at [909, 234] on div "Start your 7 day free trial Cancel anytime. We will send you an email 2 days be…" at bounding box center [559, 356] width 1119 height 553
drag, startPoint x: 656, startPoint y: 194, endPoint x: 829, endPoint y: 133, distance: 183.5
click at [655, 193] on div "Unlimited sites & Unlimited visitors AI Chat Doubles engagement by visitors Use…" at bounding box center [560, 377] width 350 height 387
click at [1015, 38] on span at bounding box center [1027, 26] width 33 height 33
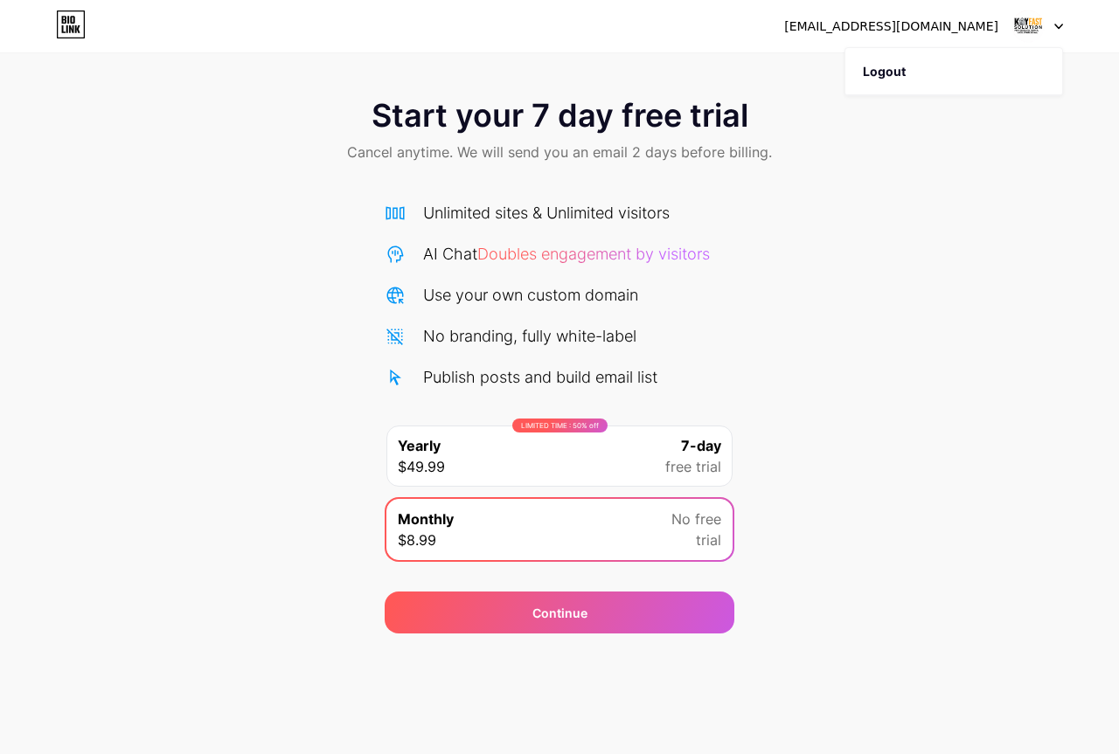
click at [867, 22] on div "[EMAIL_ADDRESS][DOMAIN_NAME]" at bounding box center [891, 26] width 214 height 18
click at [1058, 20] on div at bounding box center [1037, 25] width 51 height 31
click at [1039, 30] on img at bounding box center [1027, 26] width 33 height 33
click at [954, 89] on li "Logout" at bounding box center [953, 71] width 217 height 47
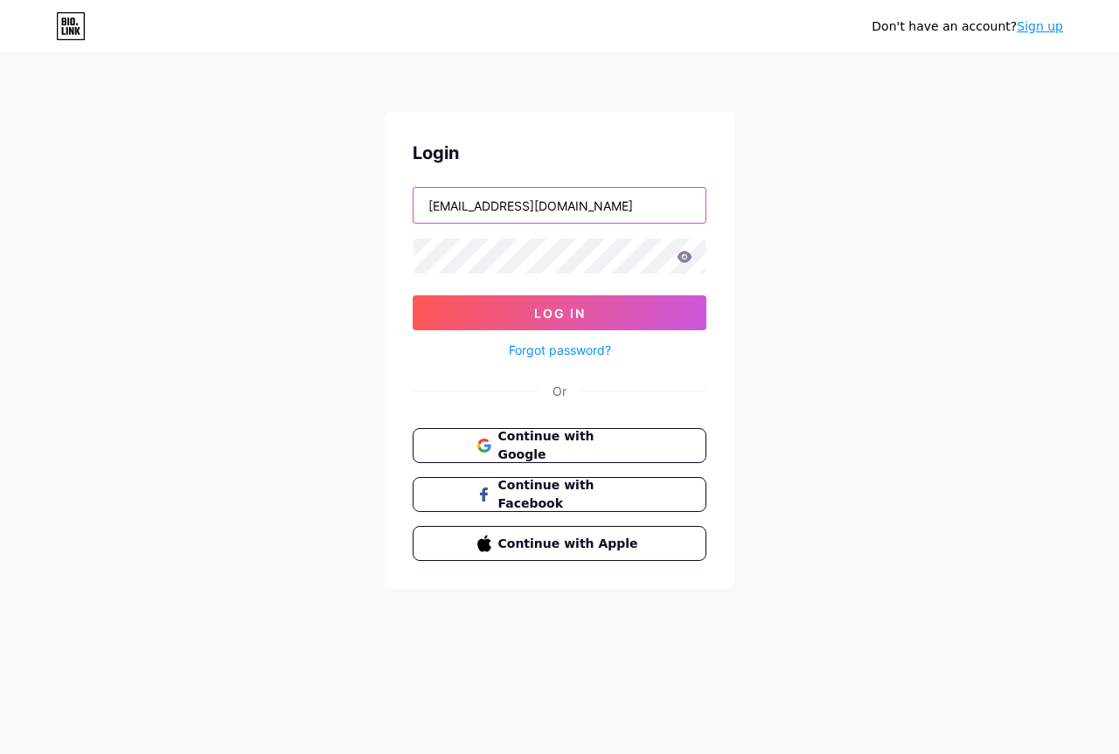
click at [677, 216] on input "[EMAIL_ADDRESS][DOMAIN_NAME]" at bounding box center [559, 205] width 292 height 35
type input "[EMAIL_ADDRESS][DOMAIN_NAME]"
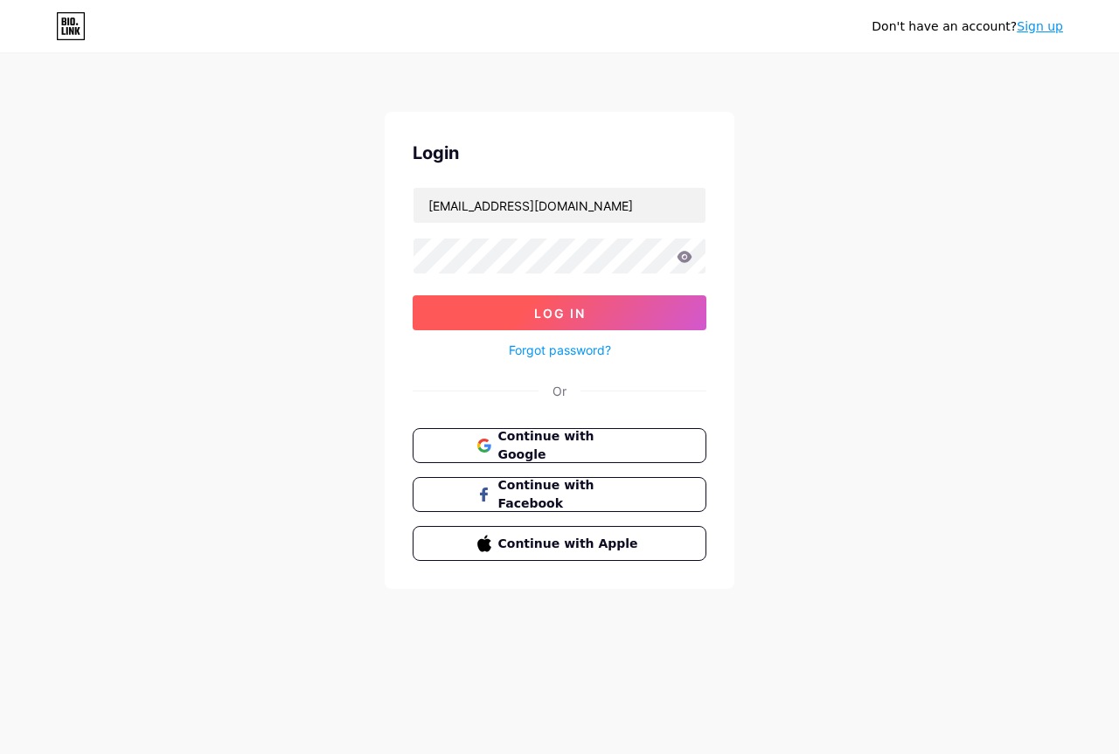
click at [602, 312] on button "Log In" at bounding box center [560, 312] width 294 height 35
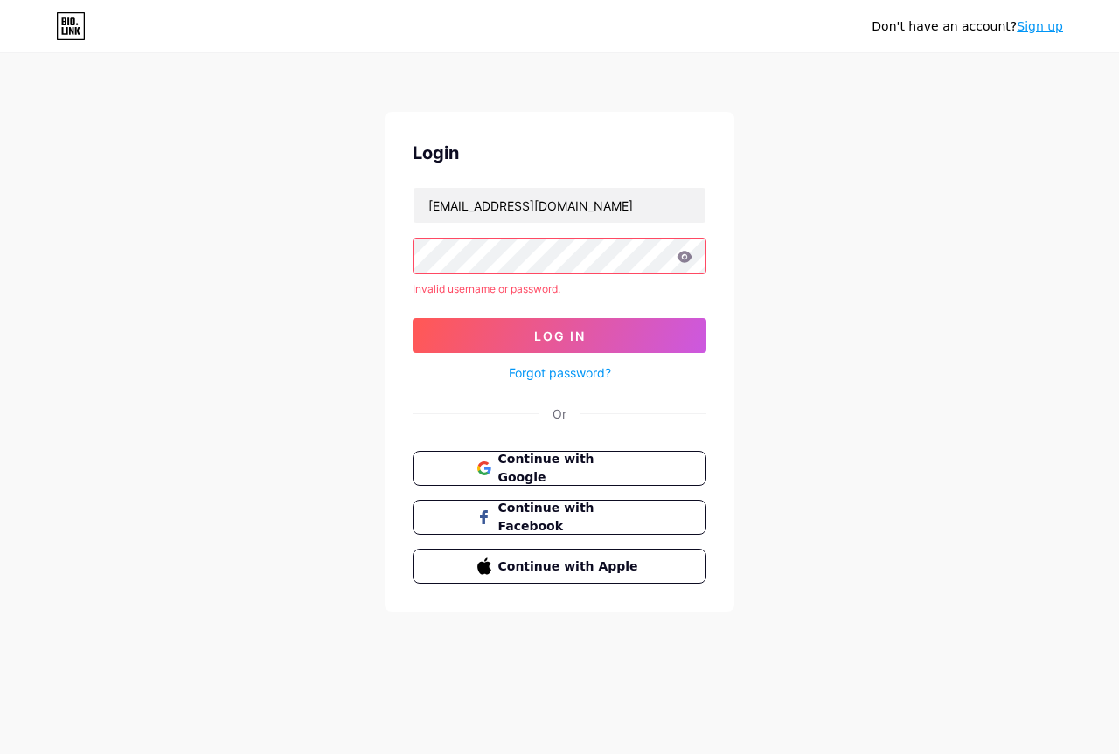
click at [592, 375] on link "Forgot password?" at bounding box center [560, 373] width 102 height 18
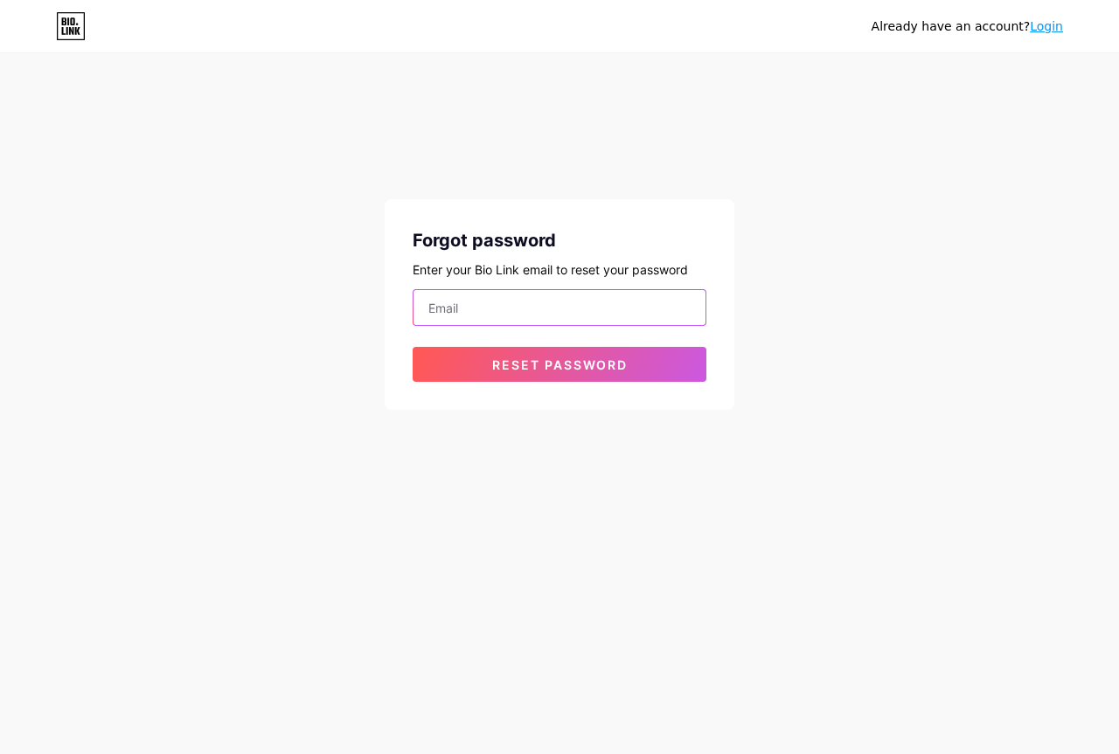
click at [516, 318] on input "email" at bounding box center [559, 307] width 292 height 35
type input "[EMAIL_ADDRESS][DOMAIN_NAME]"
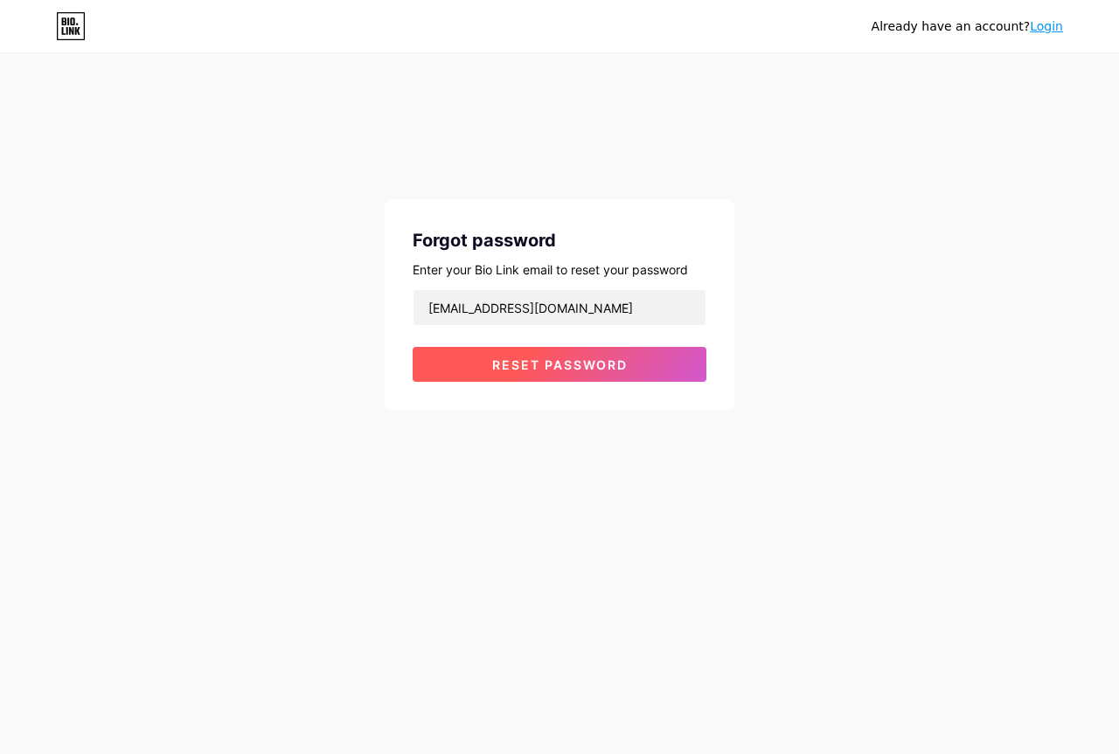
click at [586, 361] on span "Reset password" at bounding box center [559, 364] width 135 height 15
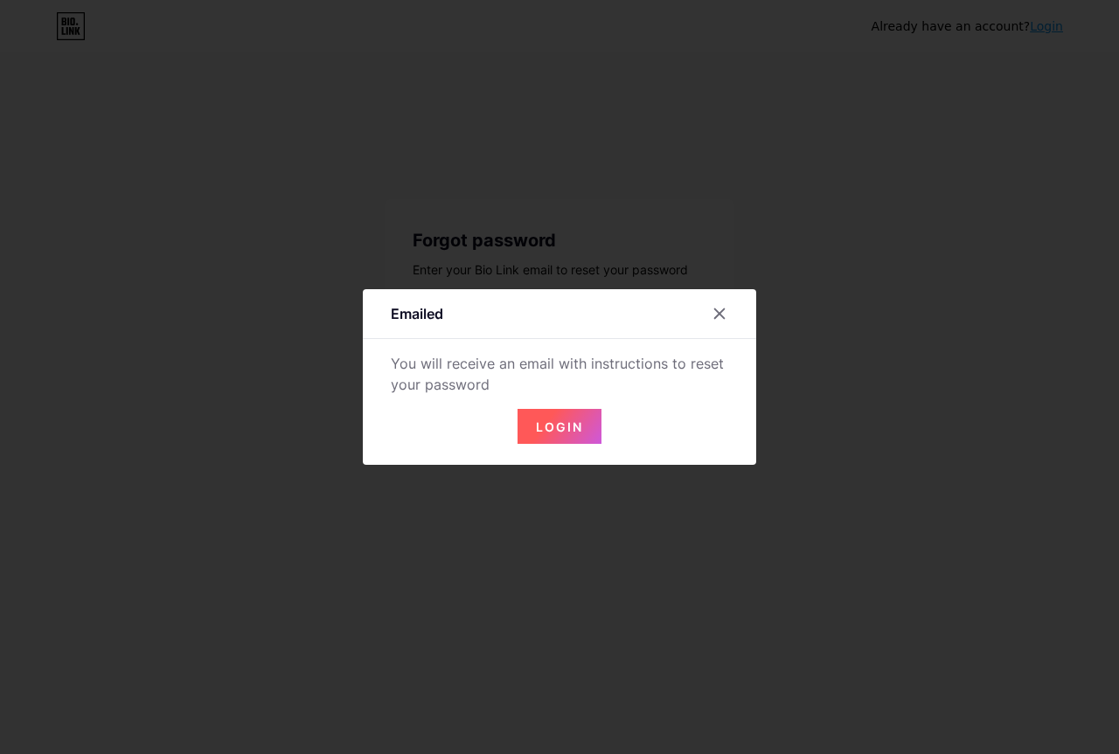
click at [554, 430] on span "Login" at bounding box center [559, 427] width 47 height 15
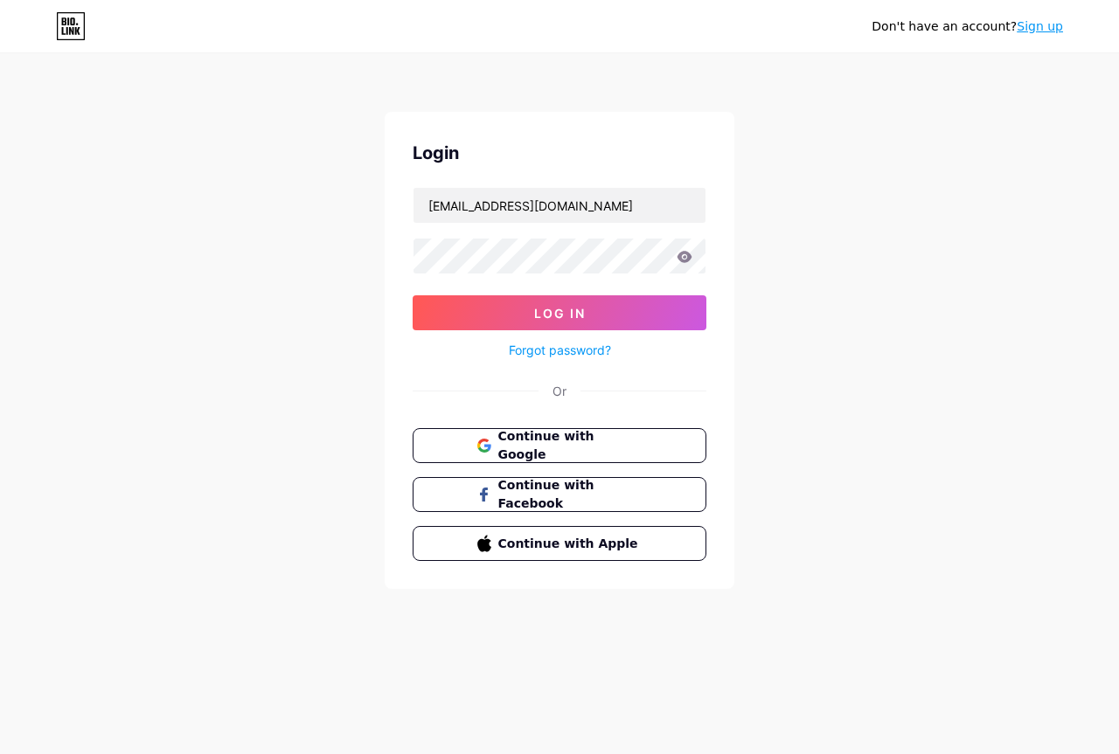
click at [594, 352] on link "Forgot password?" at bounding box center [560, 350] width 102 height 18
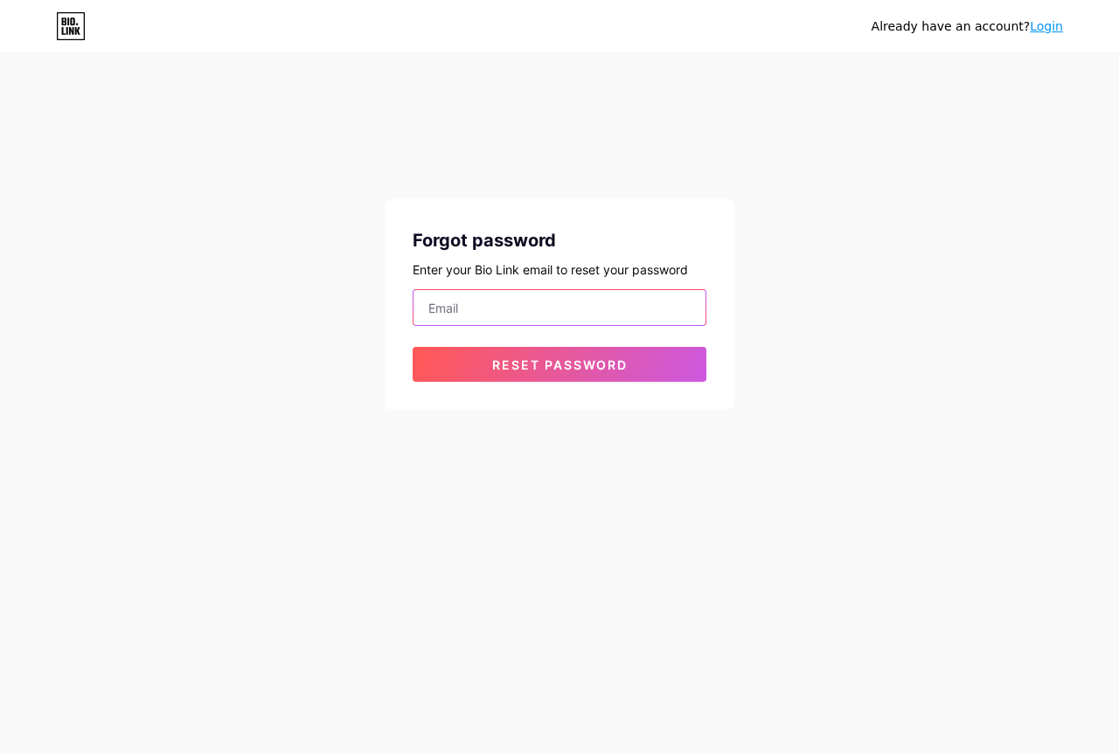
click at [551, 310] on input "email" at bounding box center [559, 307] width 292 height 35
type input "[EMAIL_ADDRESS][DOMAIN_NAME]"
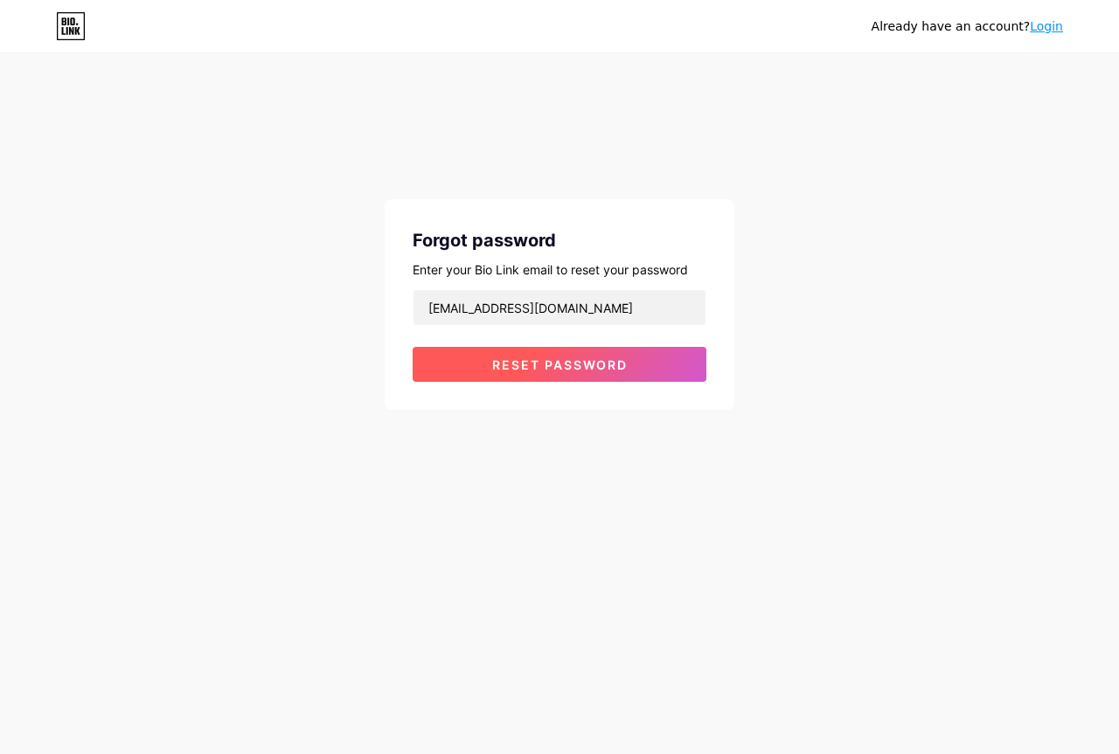
click at [600, 362] on span "Reset password" at bounding box center [559, 364] width 135 height 15
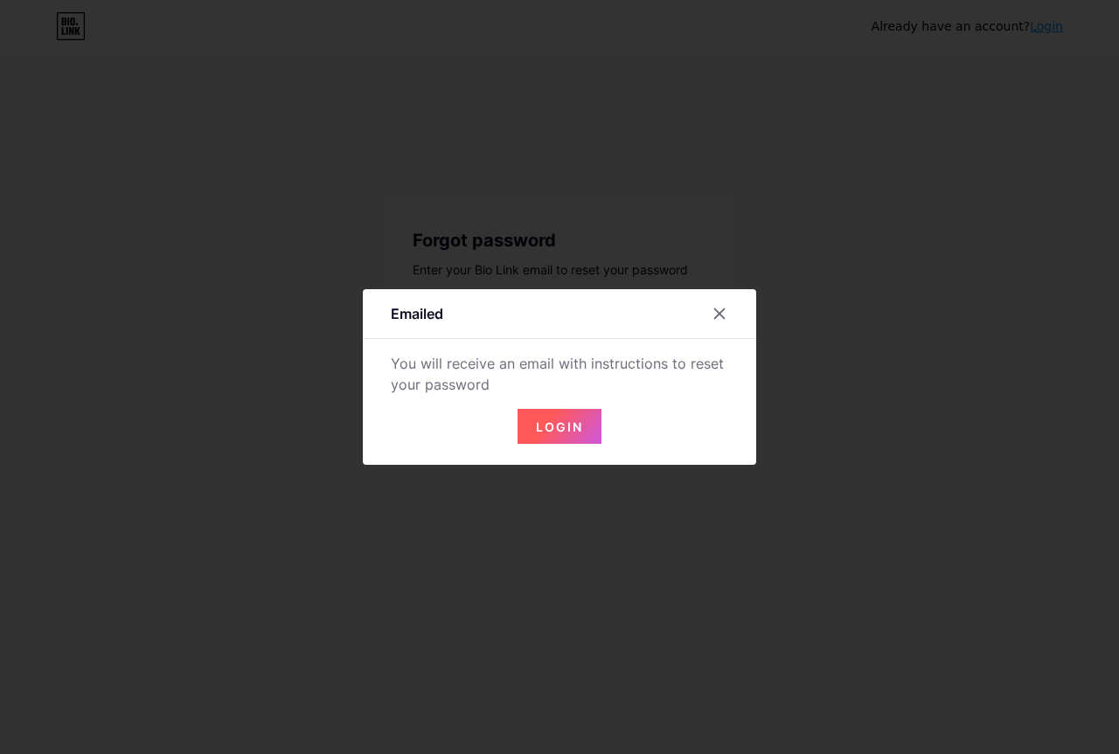
click at [579, 415] on button "Login" at bounding box center [559, 426] width 84 height 35
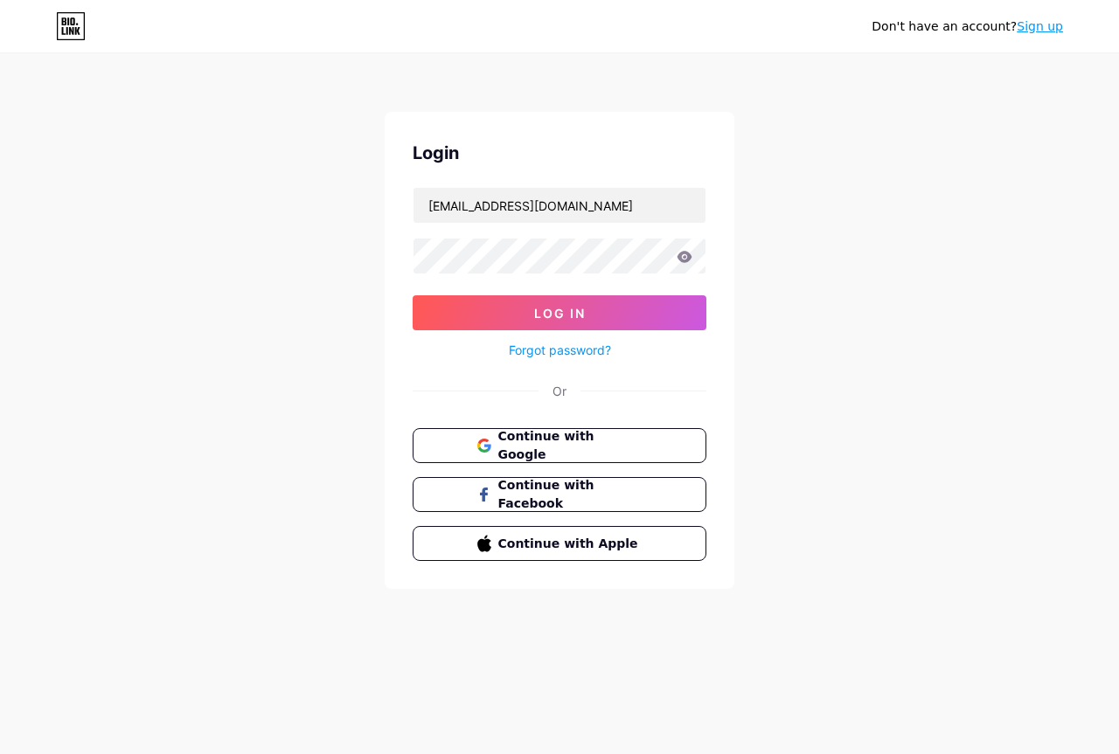
click at [560, 353] on link "Forgot password?" at bounding box center [560, 350] width 102 height 18
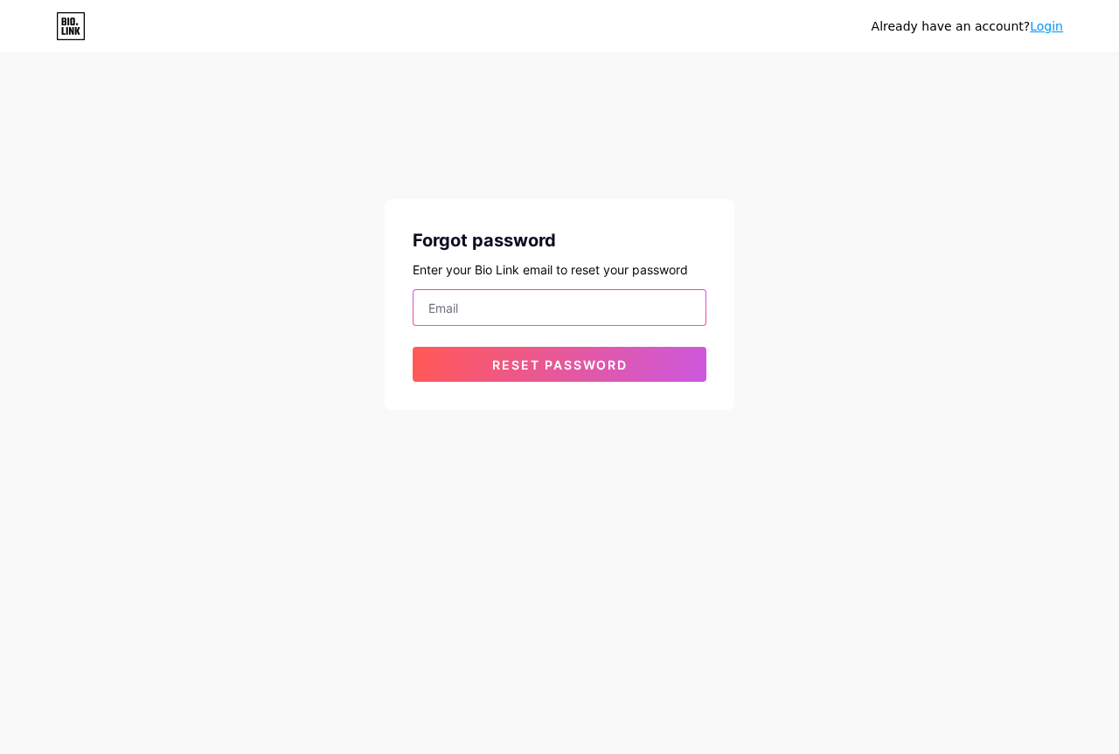
click at [534, 311] on input "email" at bounding box center [559, 307] width 292 height 35
paste input "[EMAIL_ADDRESS][DOMAIN_NAME]"
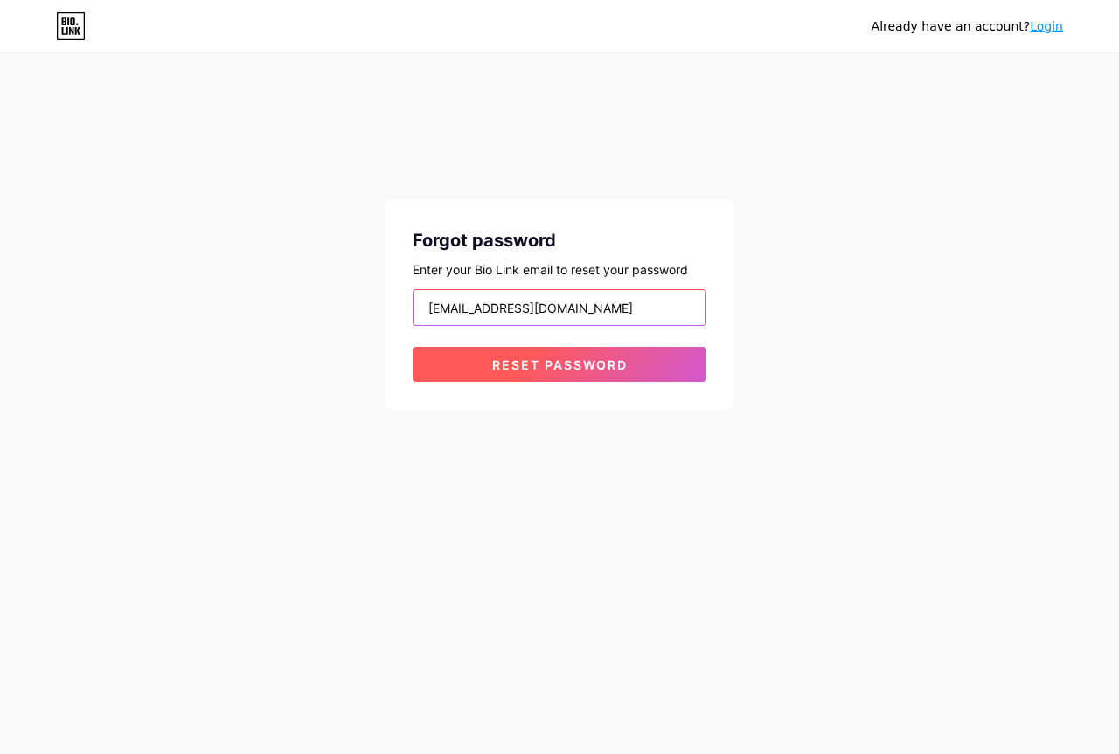
type input "[EMAIL_ADDRESS][DOMAIN_NAME]"
click at [468, 363] on button "Reset password" at bounding box center [560, 364] width 294 height 35
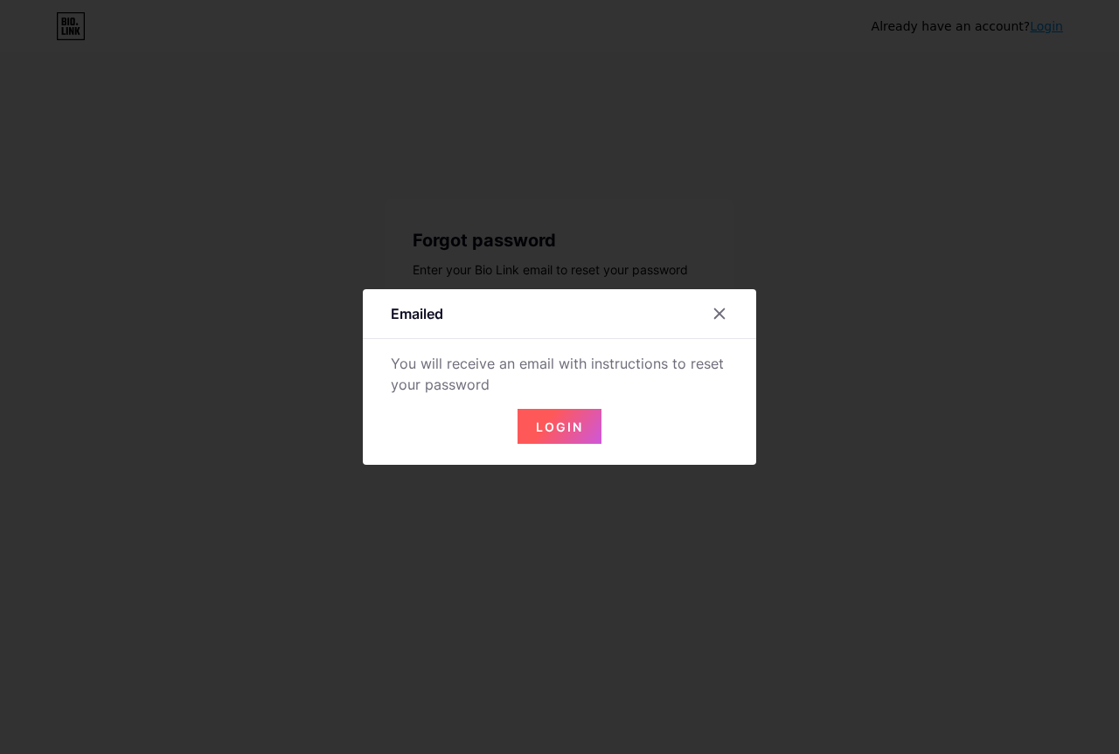
click at [580, 430] on span "Login" at bounding box center [559, 427] width 47 height 15
